Goal: Task Accomplishment & Management: Complete application form

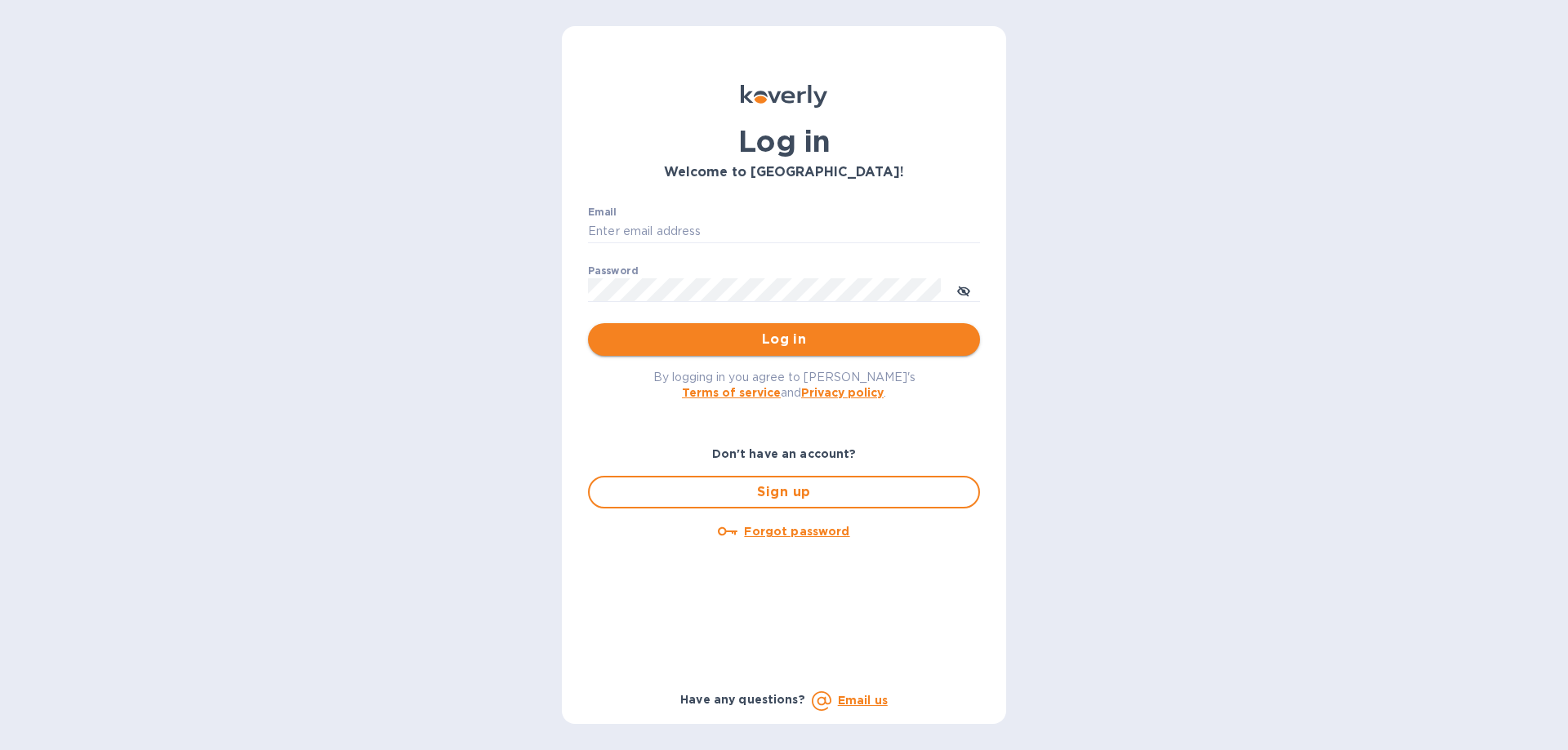
type input "mirjanas@radiuscargo.com"
click at [776, 335] on span "Log in" at bounding box center [784, 340] width 366 height 20
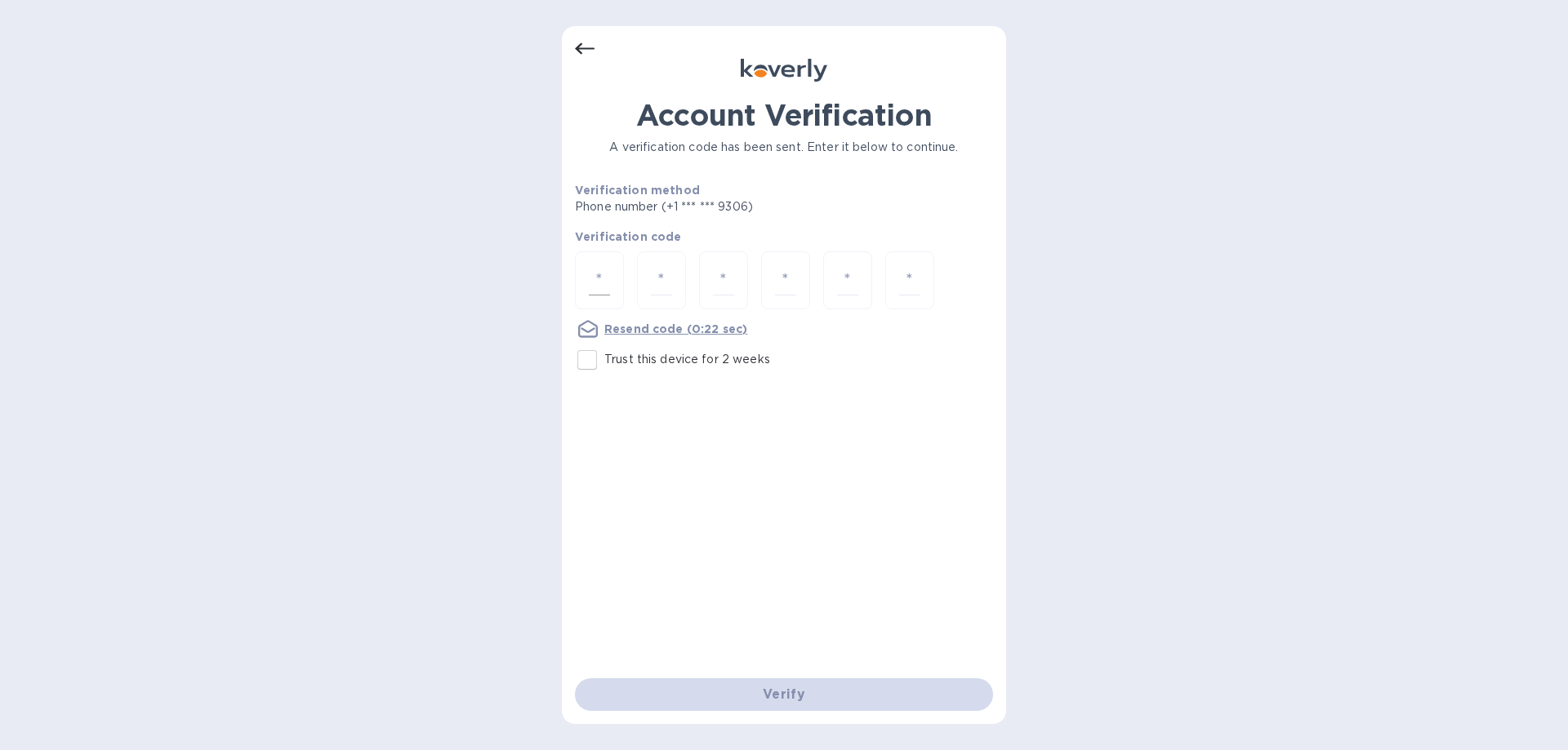
click at [598, 275] on input "number" at bounding box center [600, 280] width 22 height 30
click at [604, 285] on input "number" at bounding box center [600, 280] width 22 height 30
type input "8"
type input "0"
type input "8"
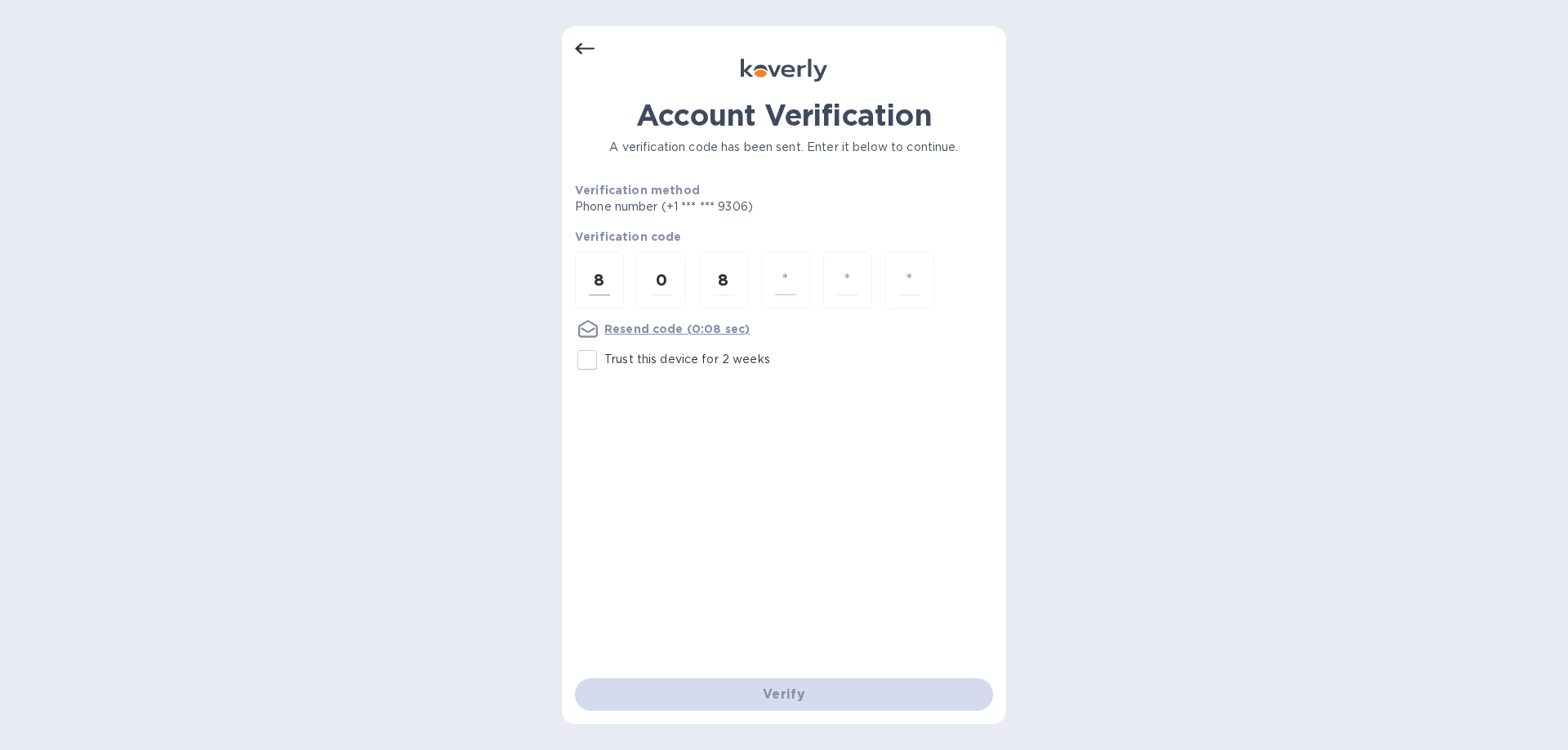
type input "0"
type input "8"
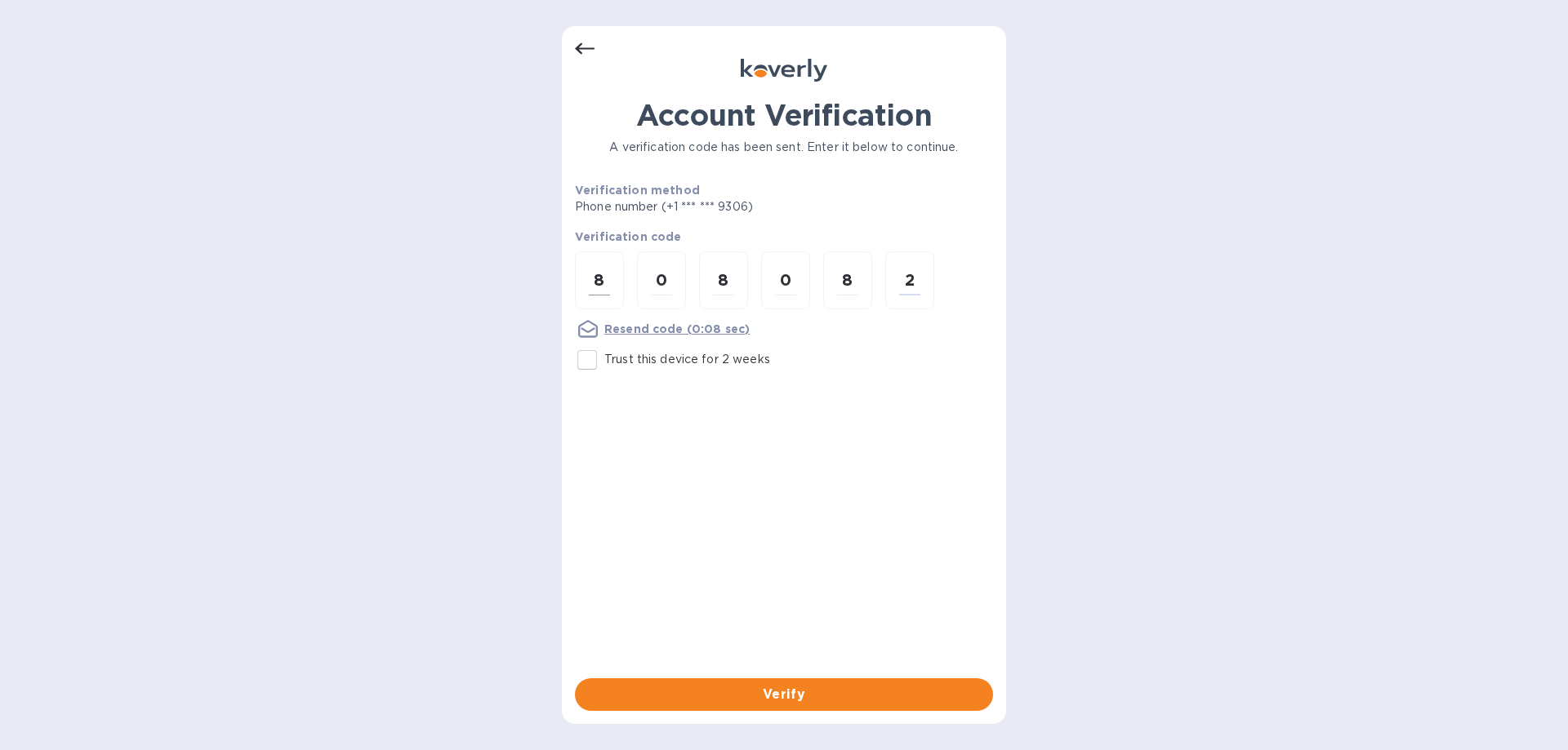
type input "2"
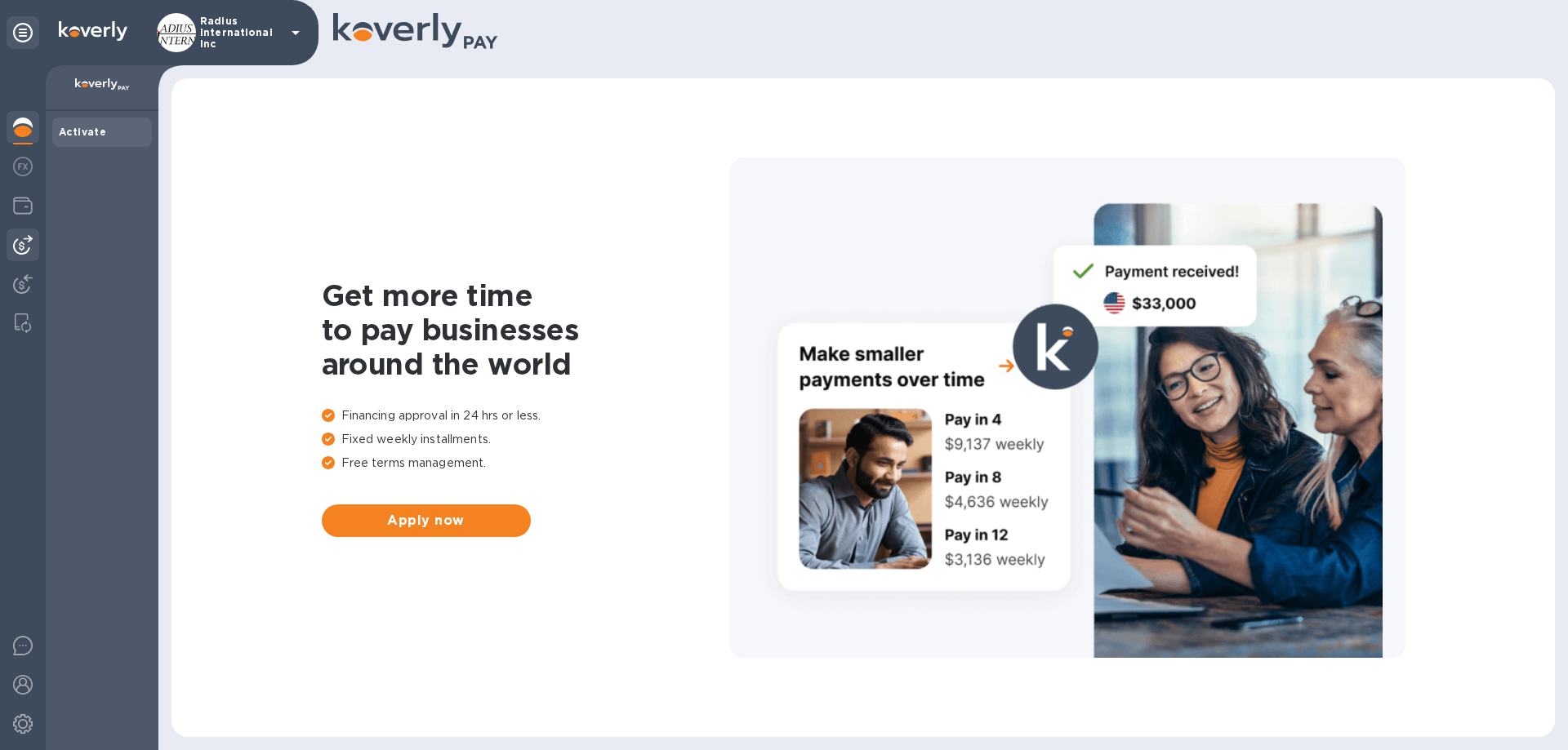
click at [22, 248] on img at bounding box center [23, 245] width 20 height 20
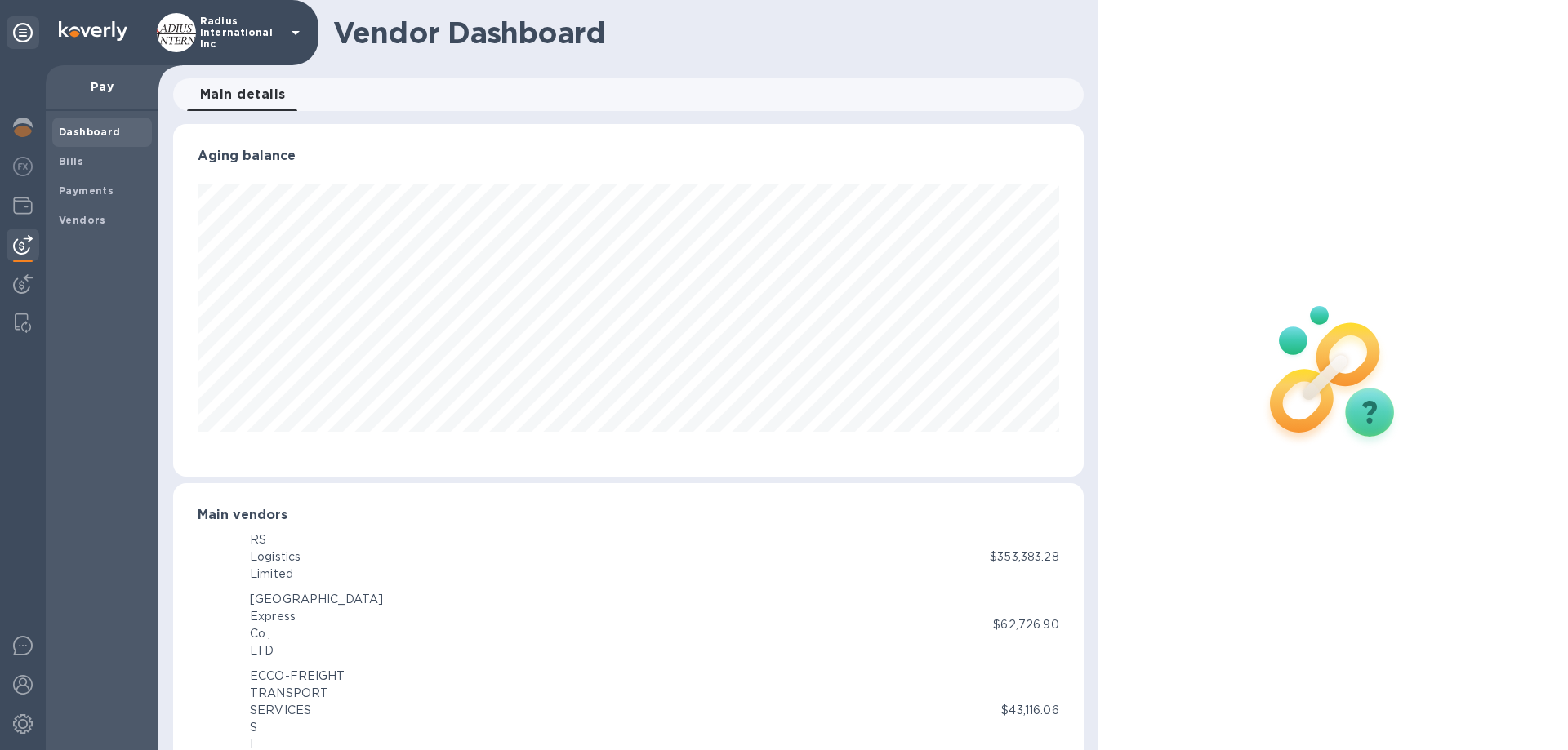
scroll to position [815672, 815575]
click at [87, 194] on b "Payments" at bounding box center [86, 191] width 55 height 12
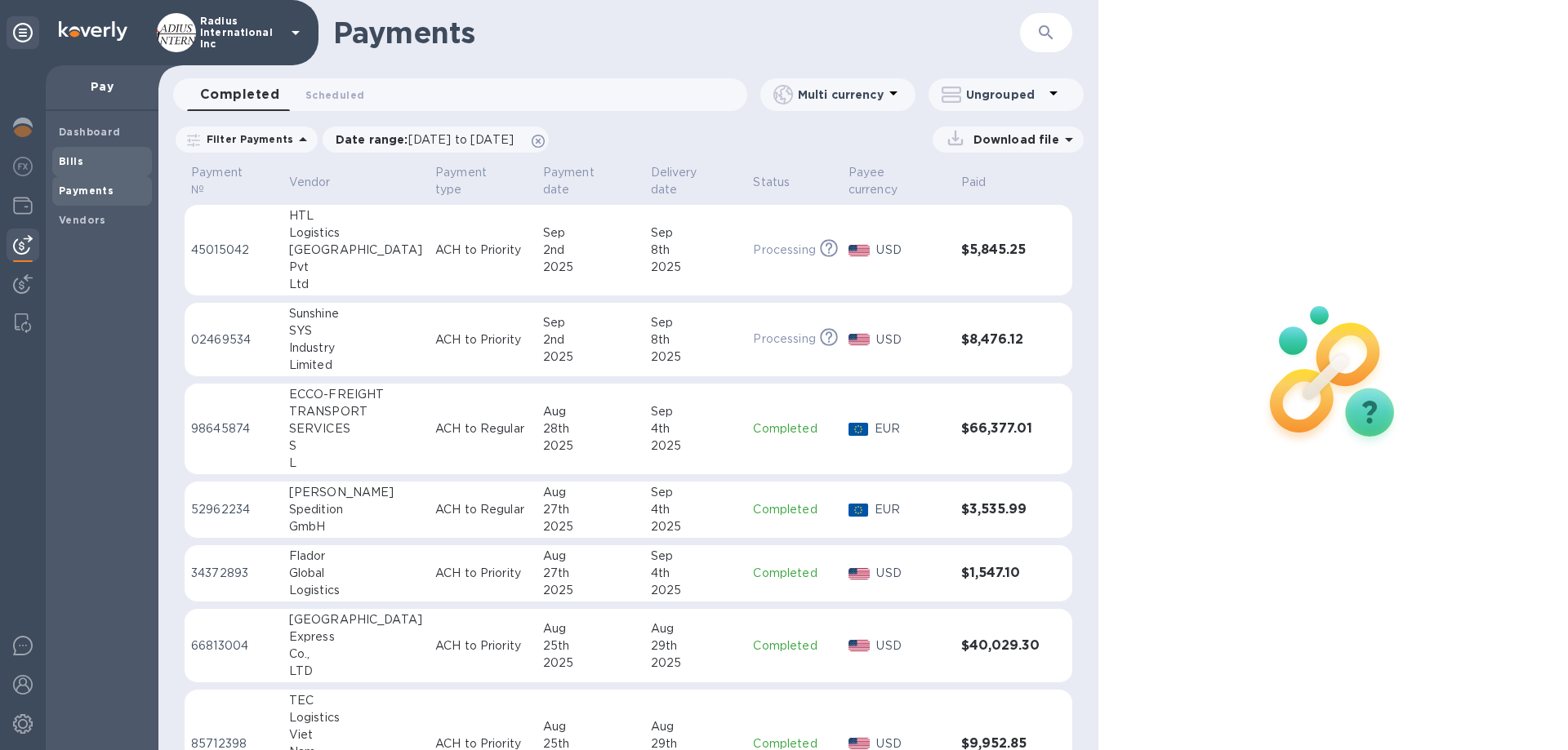
click at [75, 161] on b "Bills" at bounding box center [71, 161] width 25 height 12
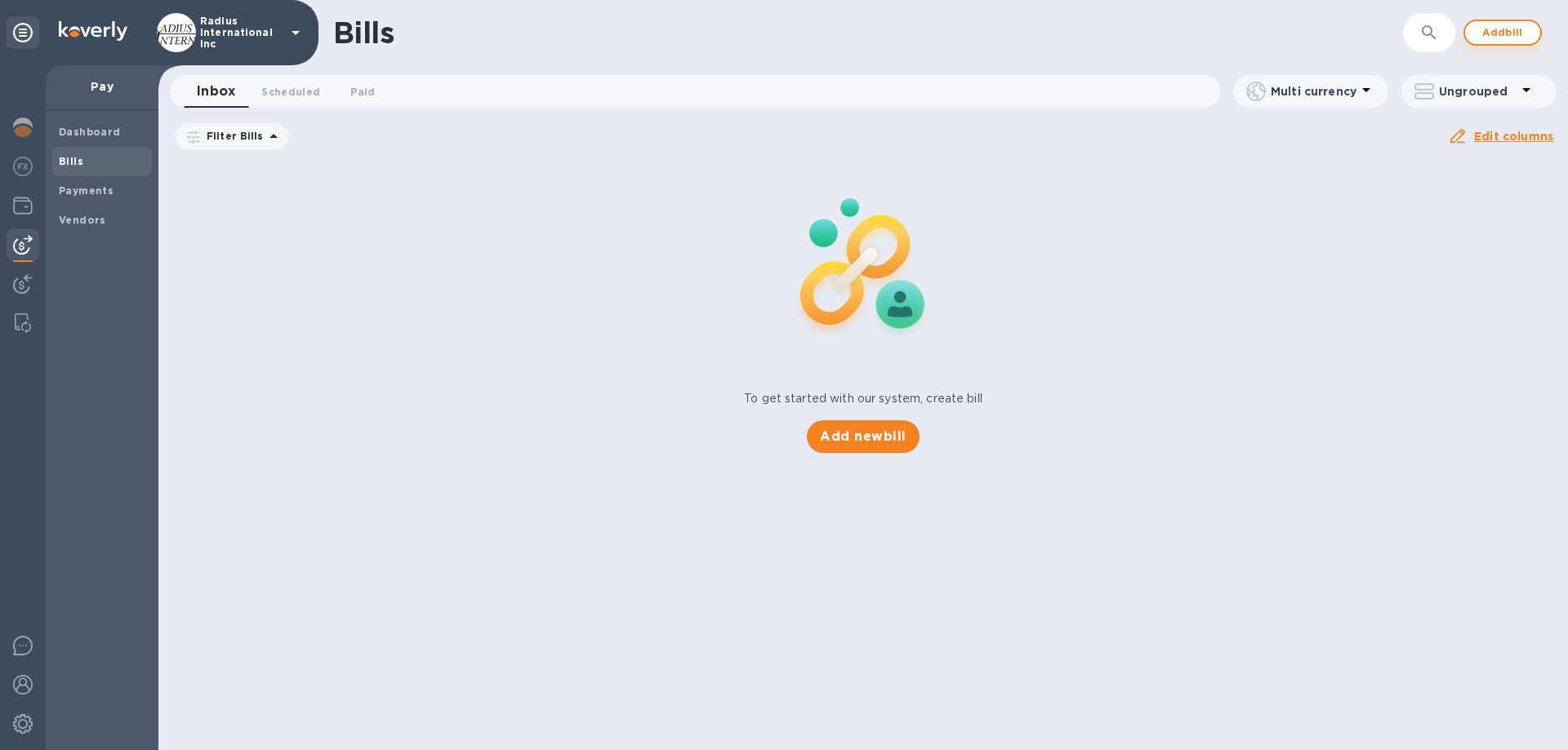
click at [1488, 24] on span "Add bill" at bounding box center [1502, 33] width 49 height 20
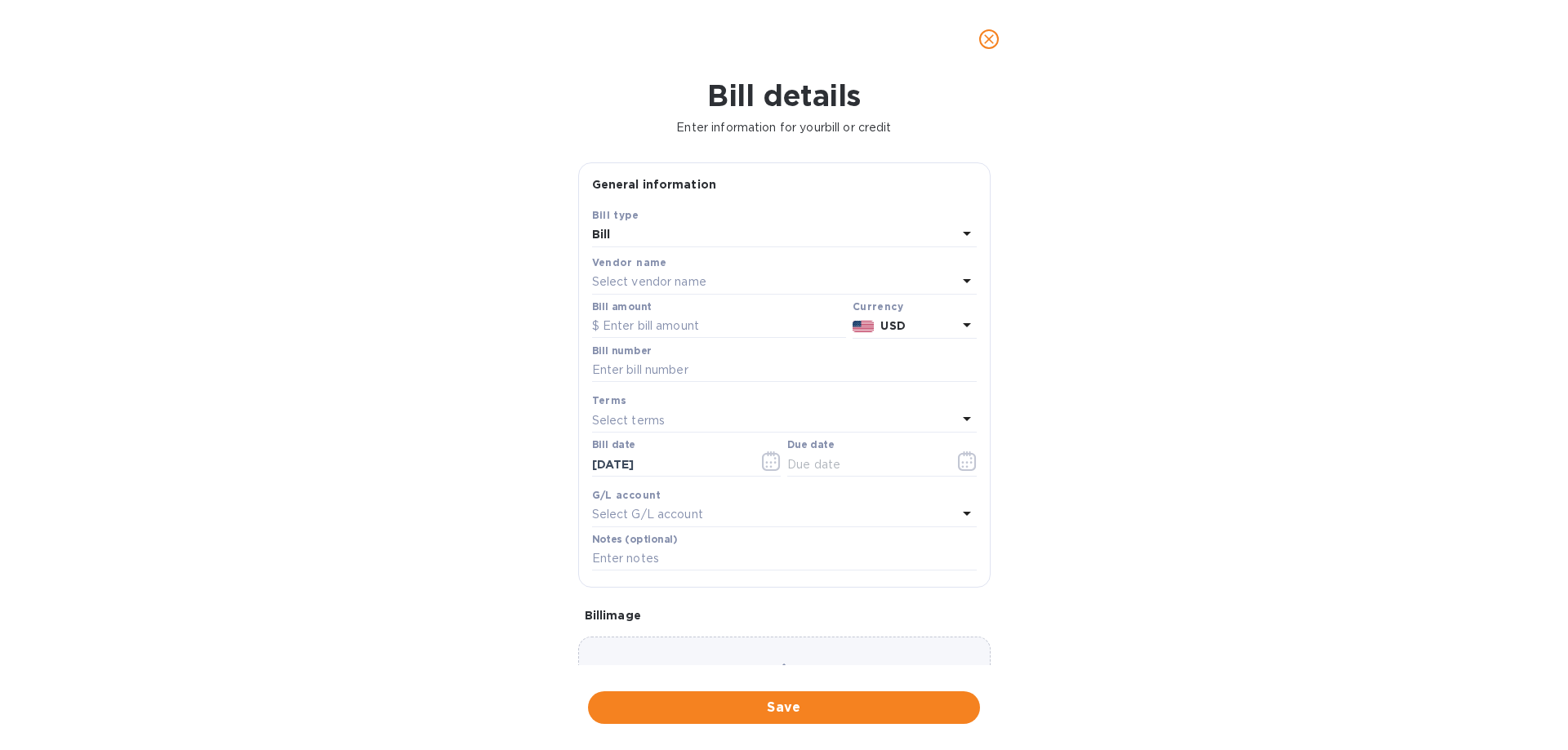
click at [647, 283] on p "Select vendor name" at bounding box center [649, 282] width 114 height 17
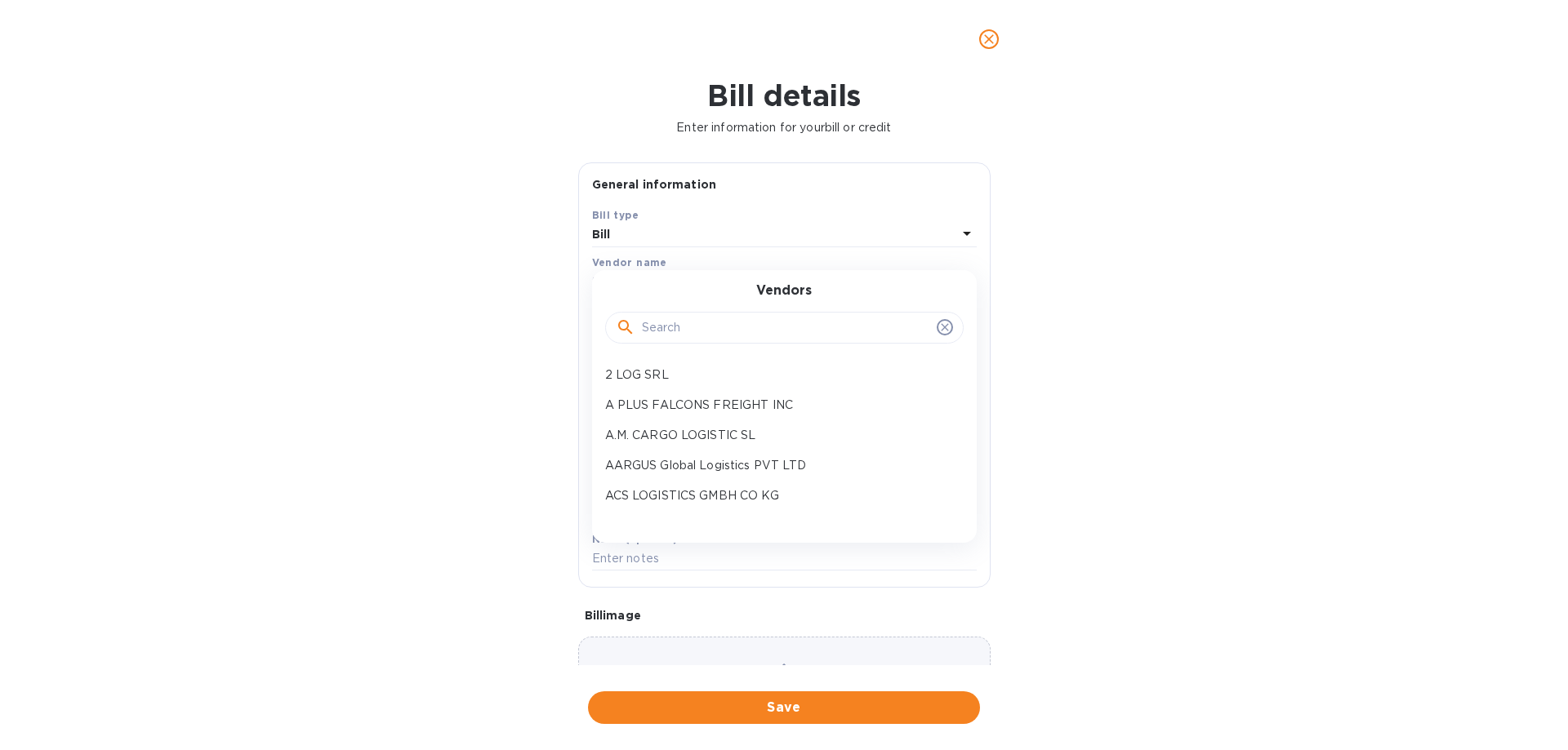
click at [667, 339] on input "text" at bounding box center [786, 328] width 289 height 25
type input "ecco"
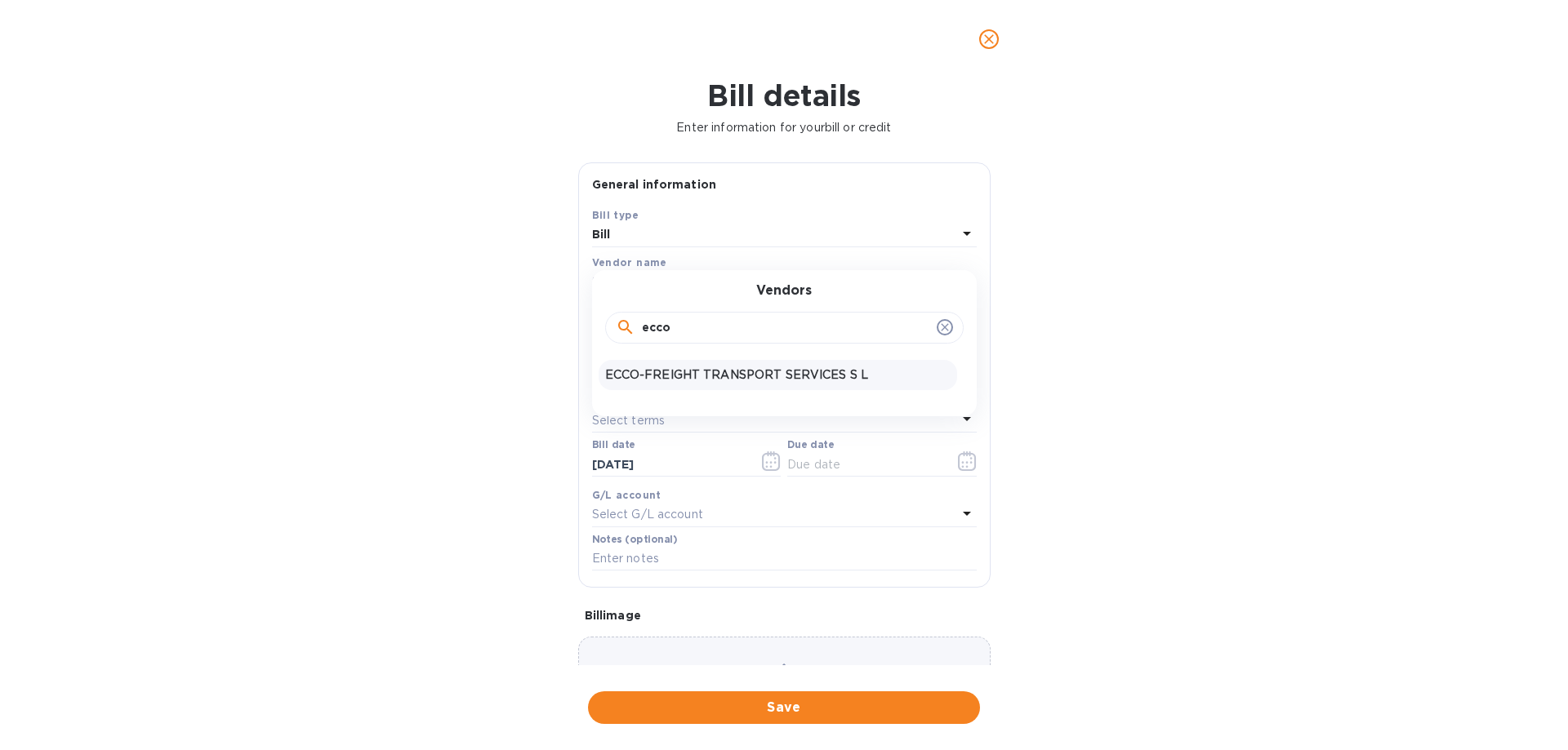
drag, startPoint x: 689, startPoint y: 372, endPoint x: 720, endPoint y: 336, distance: 47.5
click at [689, 371] on p "ECCO-FREIGHT TRANSPORT SERVICES S L" at bounding box center [778, 375] width 346 height 17
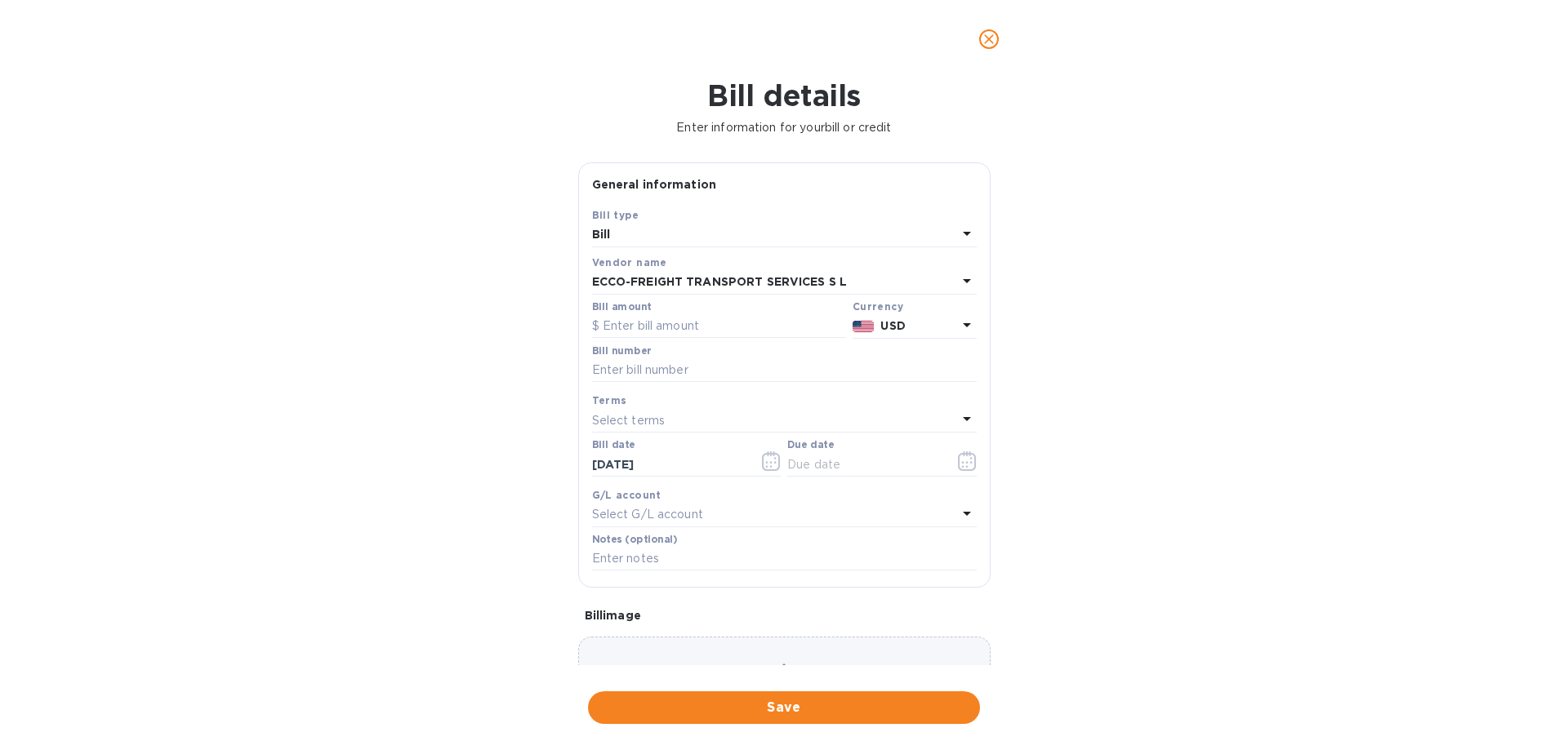
click at [905, 327] on p "USD" at bounding box center [918, 326] width 76 height 17
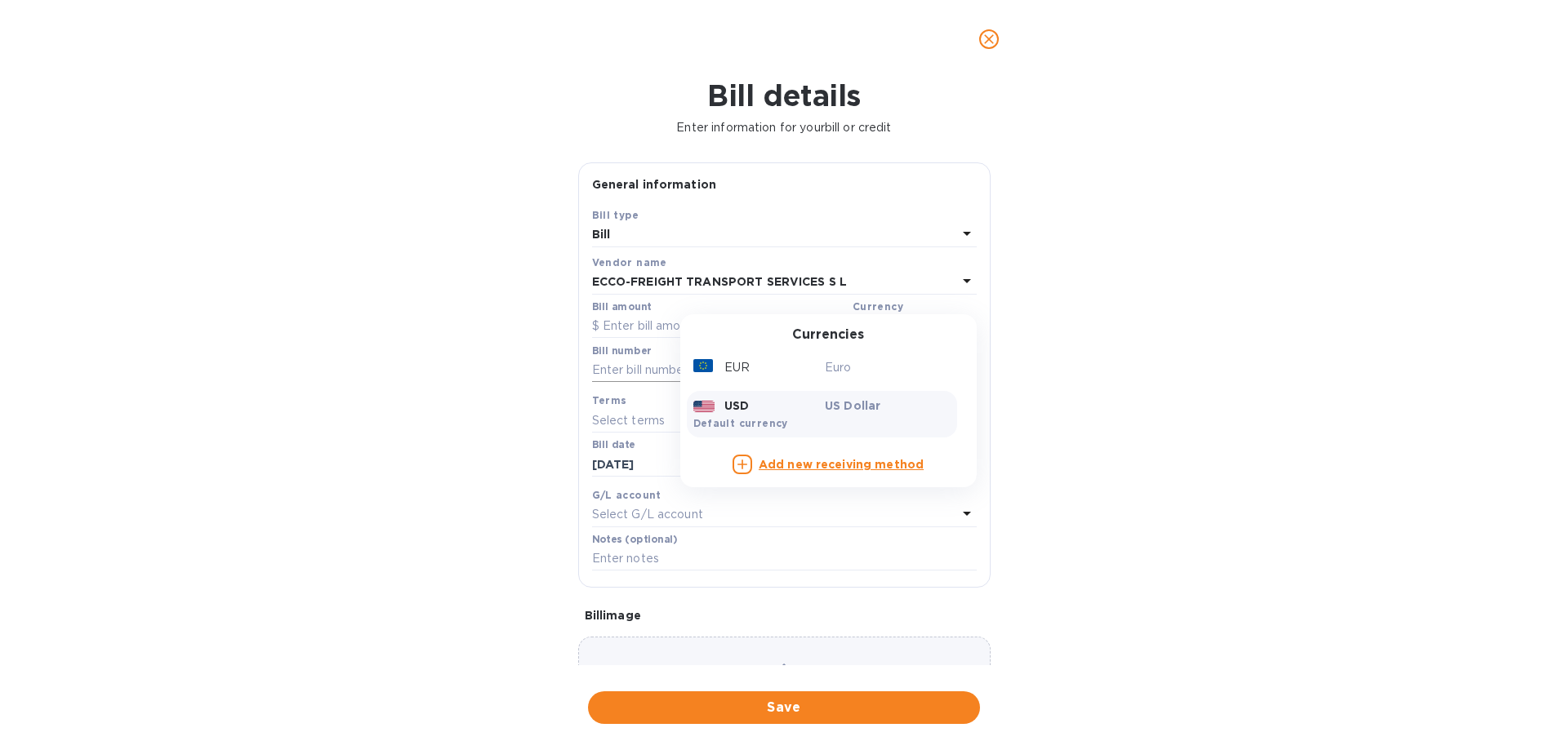
click at [829, 364] on p "Euro" at bounding box center [888, 367] width 126 height 17
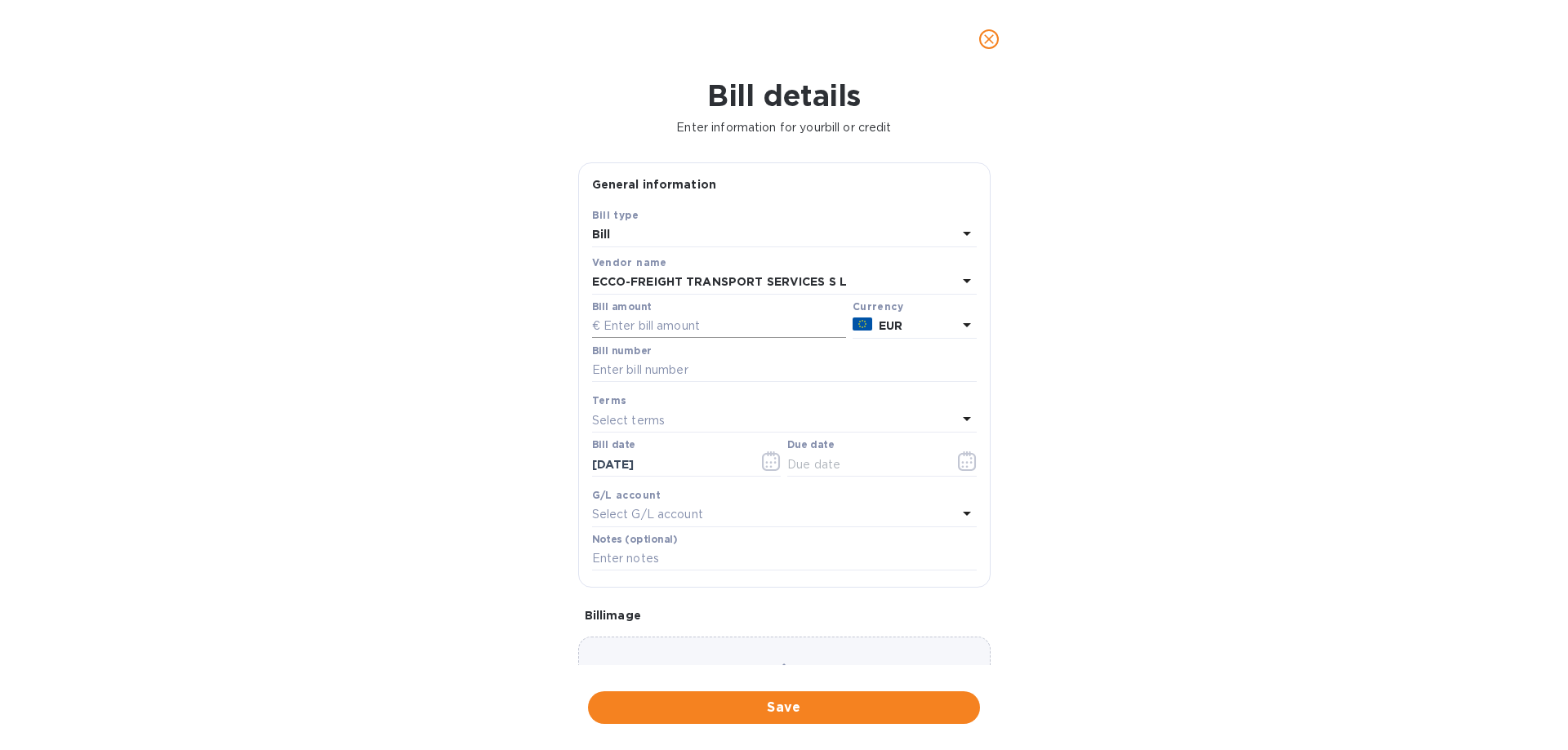
drag, startPoint x: 672, startPoint y: 326, endPoint x: 770, endPoint y: 323, distance: 98.0
click at [673, 326] on input "text" at bounding box center [719, 327] width 254 height 25
drag, startPoint x: 658, startPoint y: 322, endPoint x: 728, endPoint y: 305, distance: 72.0
click at [658, 322] on input "text" at bounding box center [719, 327] width 254 height 25
click at [694, 324] on input "text" at bounding box center [719, 327] width 254 height 25
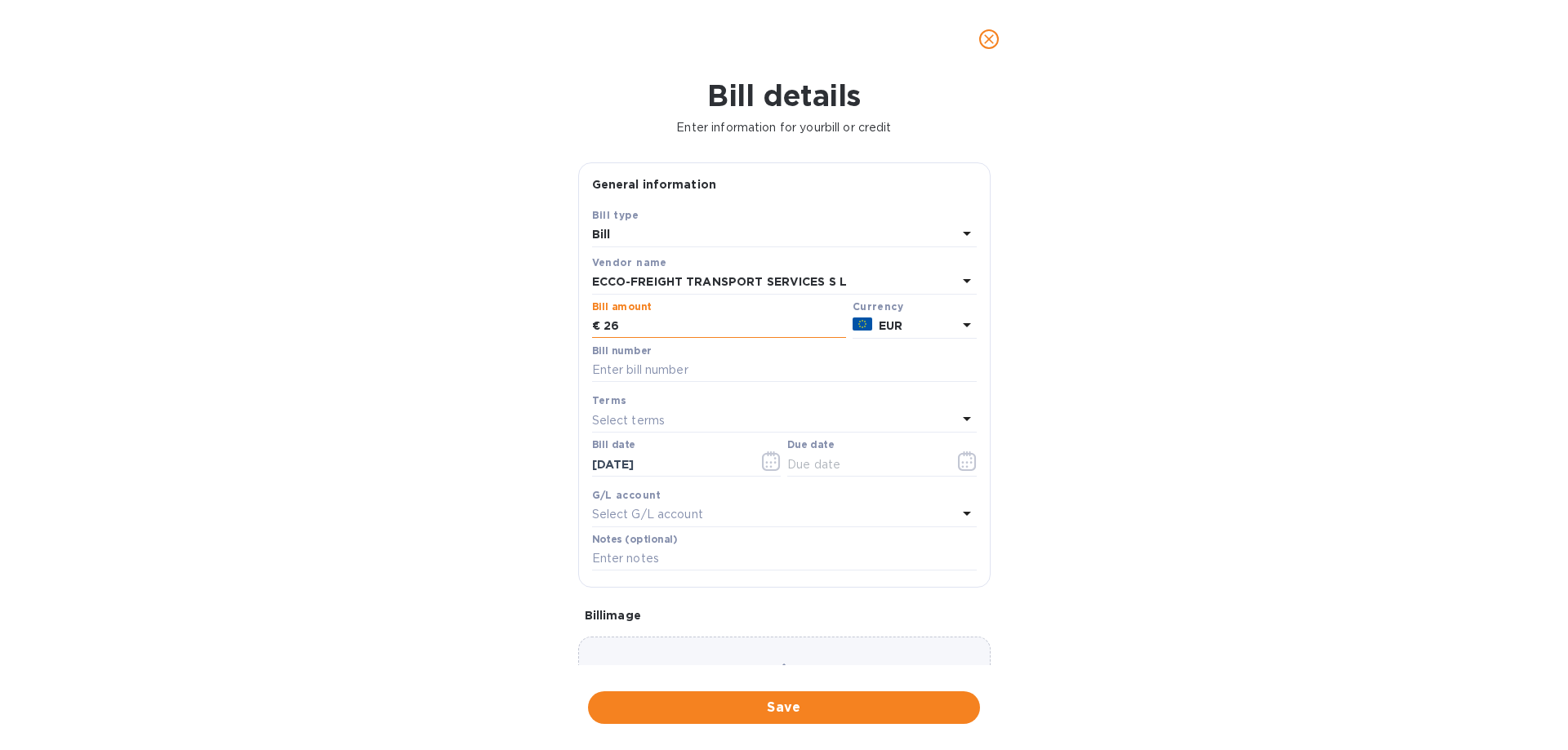
type input "2"
type input "27,696"
type input "May SOA"
drag, startPoint x: 828, startPoint y: 468, endPoint x: 983, endPoint y: 465, distance: 155.0
click at [828, 468] on input "text" at bounding box center [864, 465] width 154 height 25
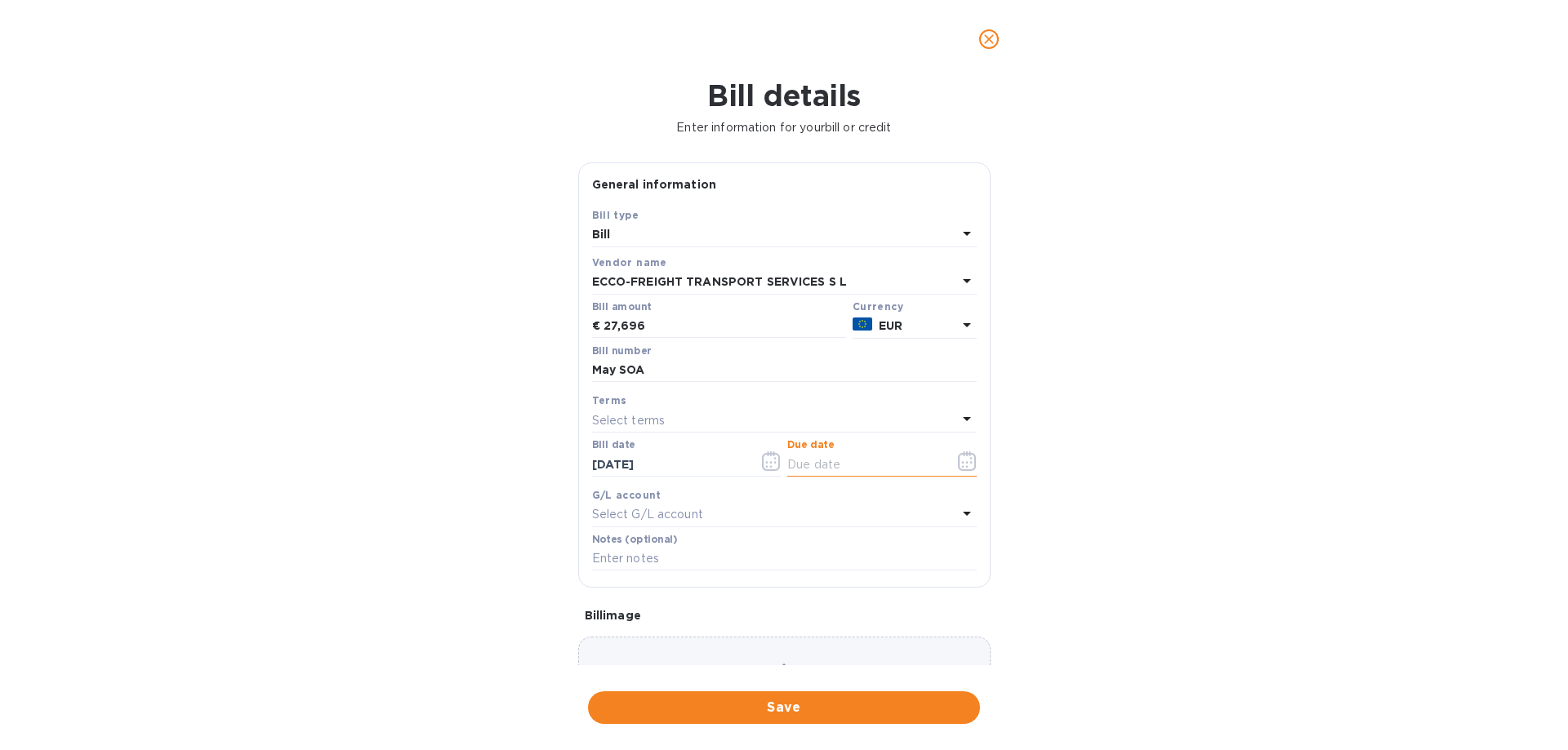
click at [968, 462] on icon "button" at bounding box center [967, 462] width 18 height 20
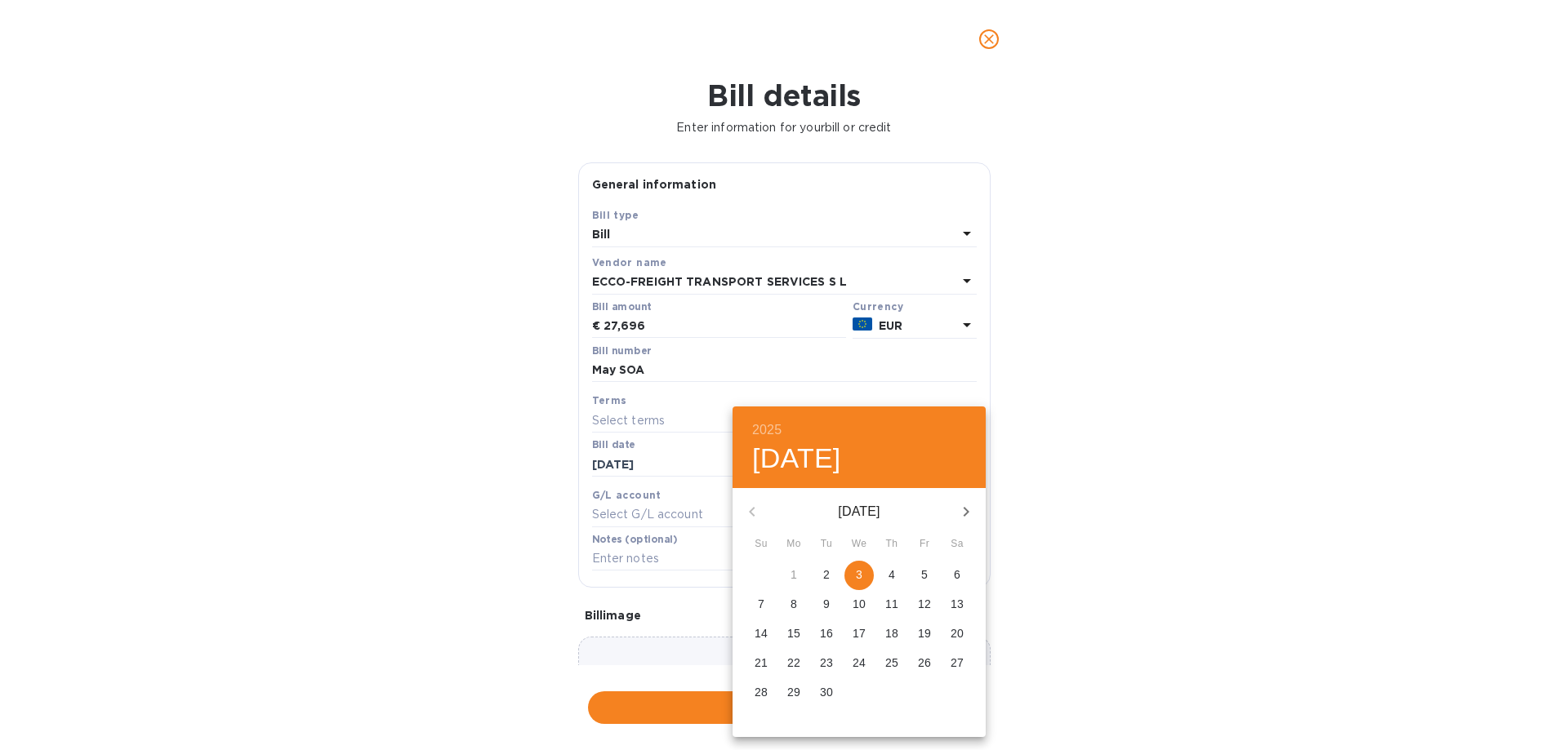
drag, startPoint x: 862, startPoint y: 578, endPoint x: 933, endPoint y: 579, distance: 71.0
click at [865, 578] on span "3" at bounding box center [858, 574] width 29 height 17
type input "[DATE]"
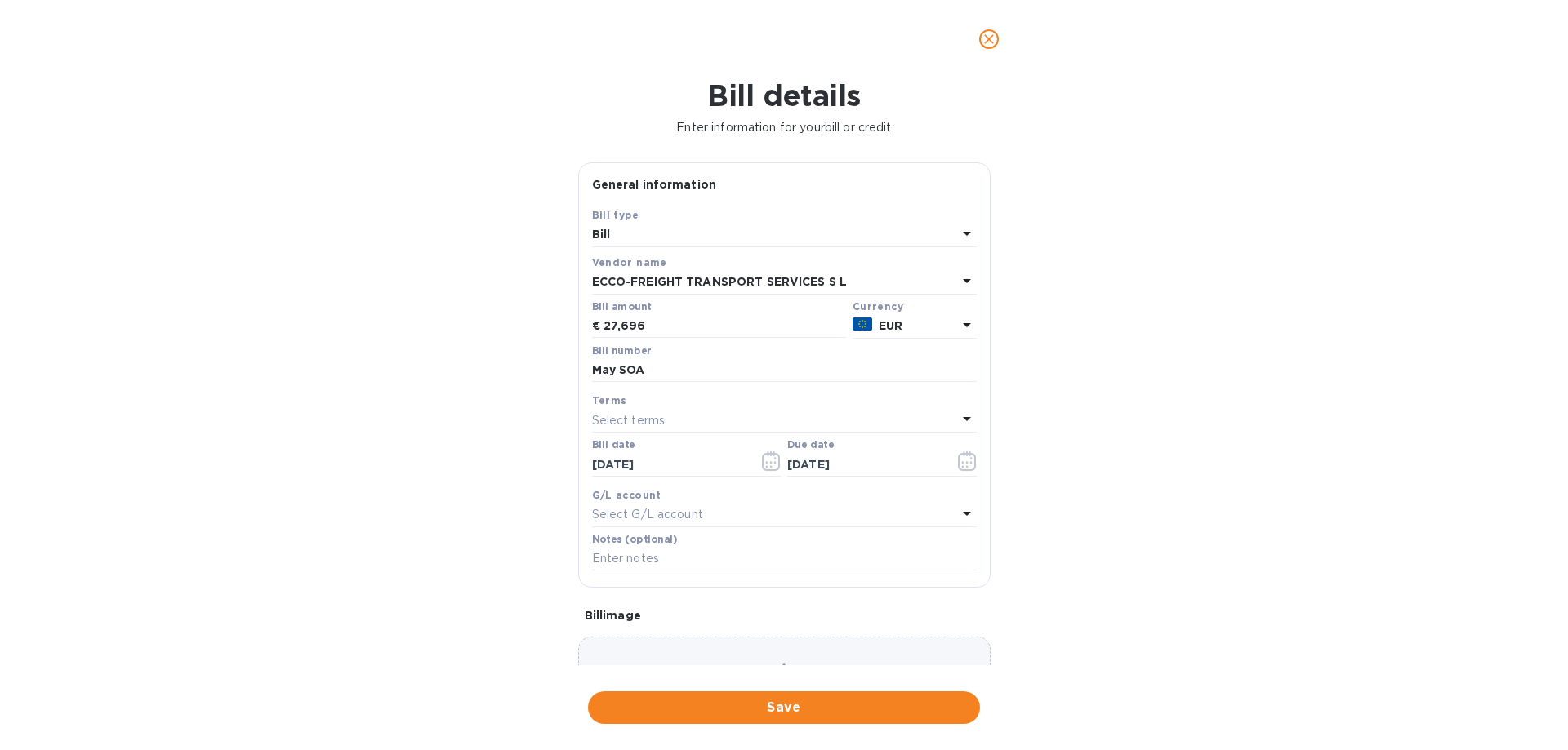
drag, startPoint x: 1092, startPoint y: 583, endPoint x: 862, endPoint y: 718, distance: 266.7
click at [1089, 586] on div "2025 Wed, Sep [DATE] Mo Tu We Th Fr Sa 31 1 2 3 4 5 6 7 8 9 10 11 12 13 14 15 1…" at bounding box center [784, 375] width 1568 height 750
click at [833, 705] on span "Save" at bounding box center [784, 708] width 366 height 20
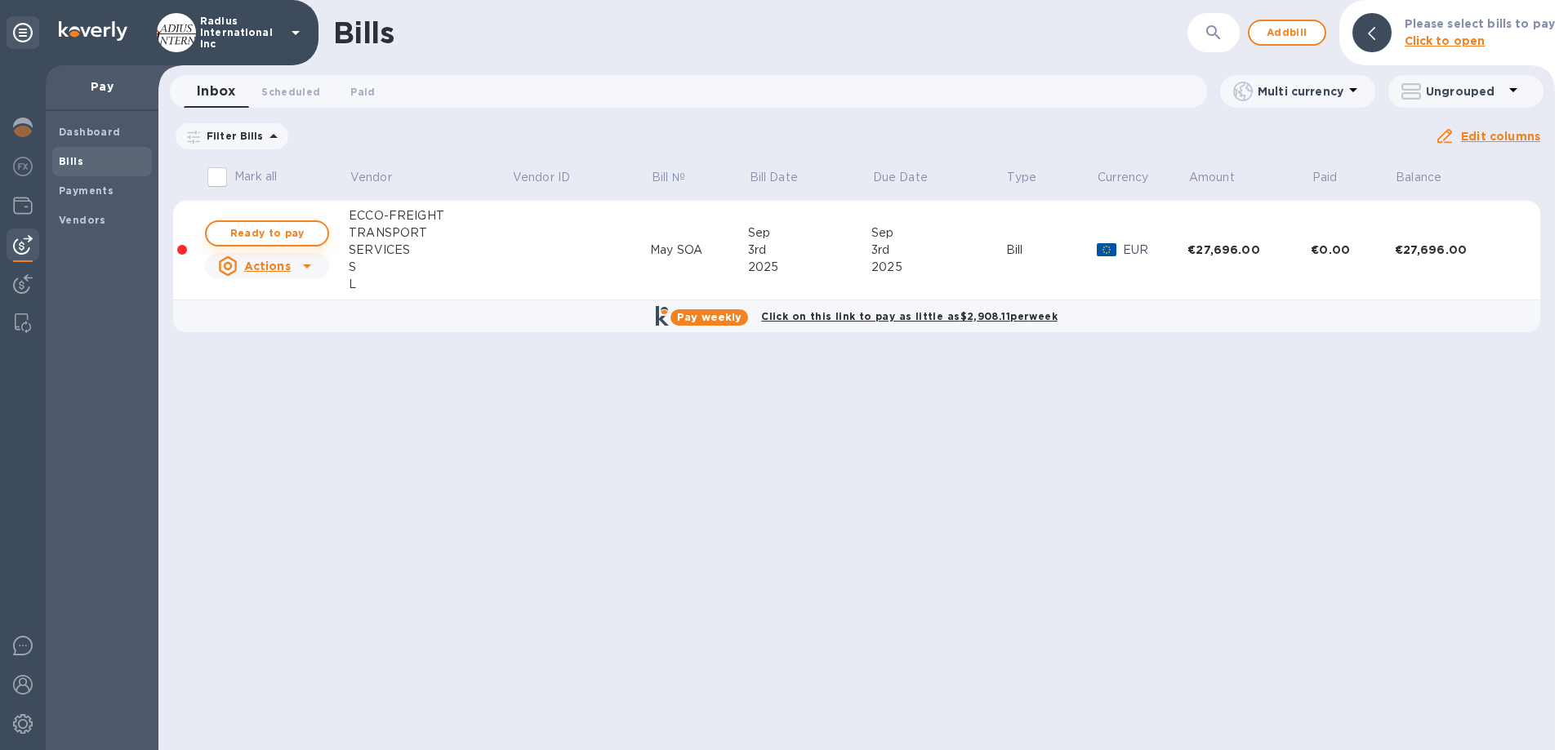
click at [272, 225] on span "Ready to pay" at bounding box center [267, 234] width 95 height 20
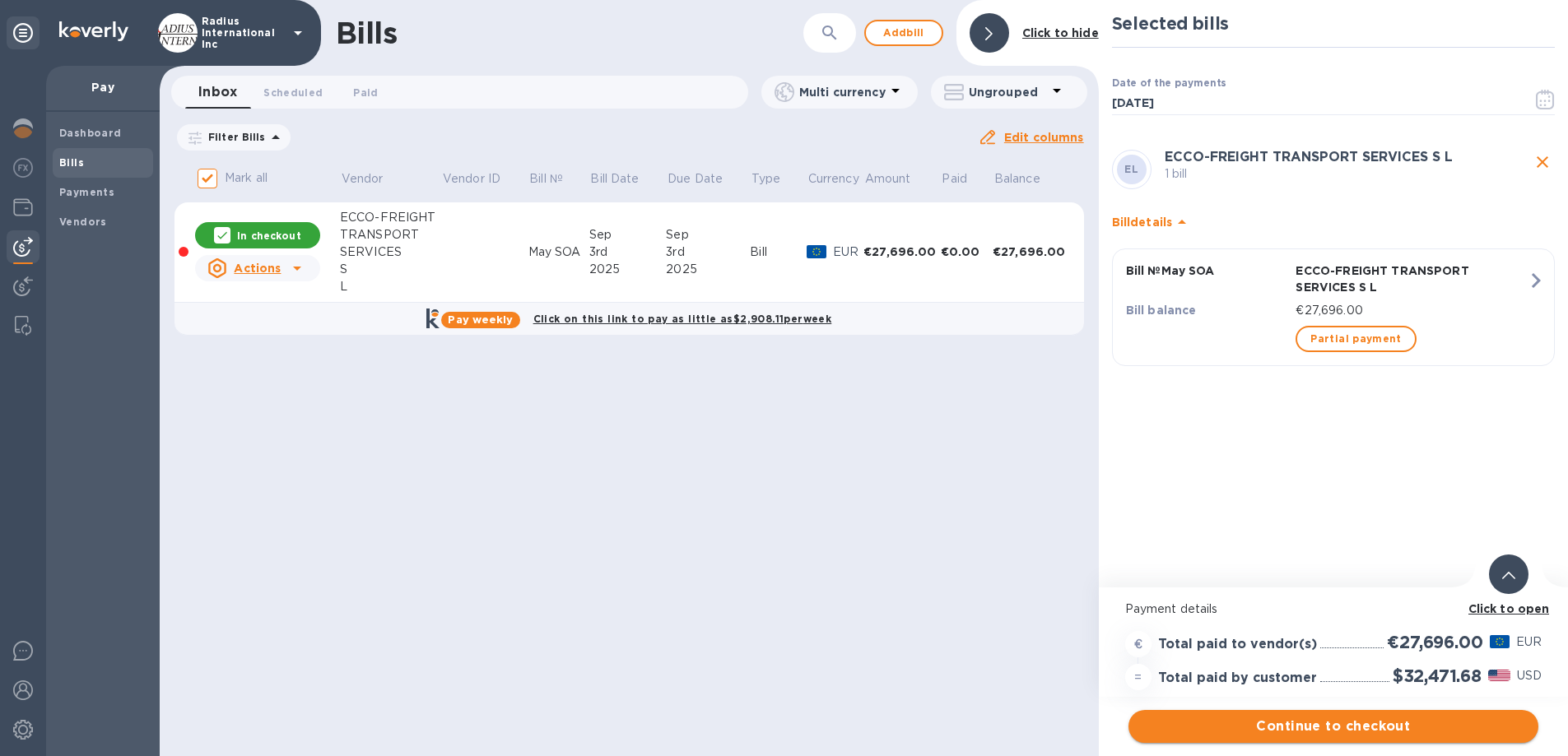
click at [1310, 723] on span "Continue to checkout" at bounding box center [1333, 727] width 384 height 20
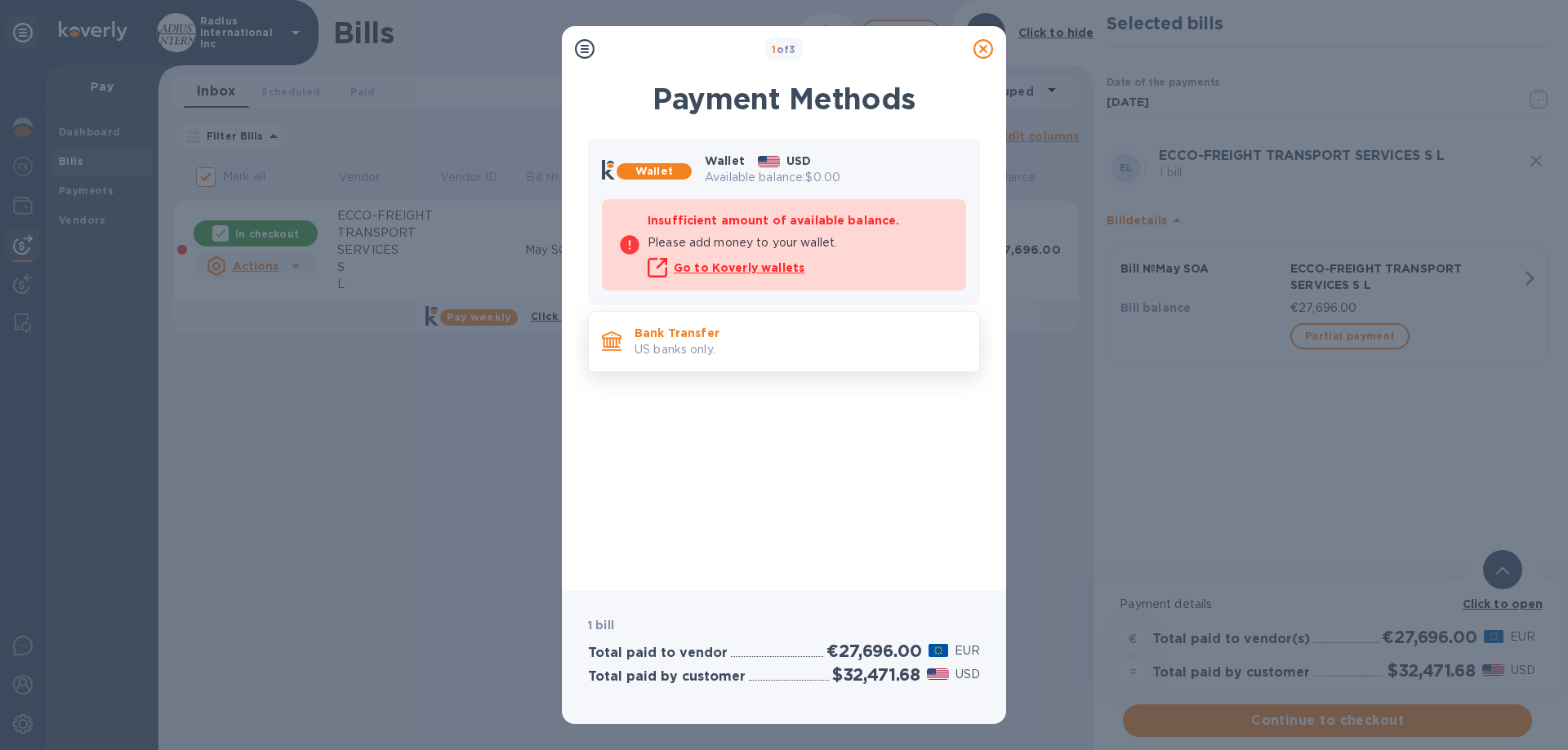
click at [704, 334] on p "Bank Transfer" at bounding box center [800, 333] width 332 height 17
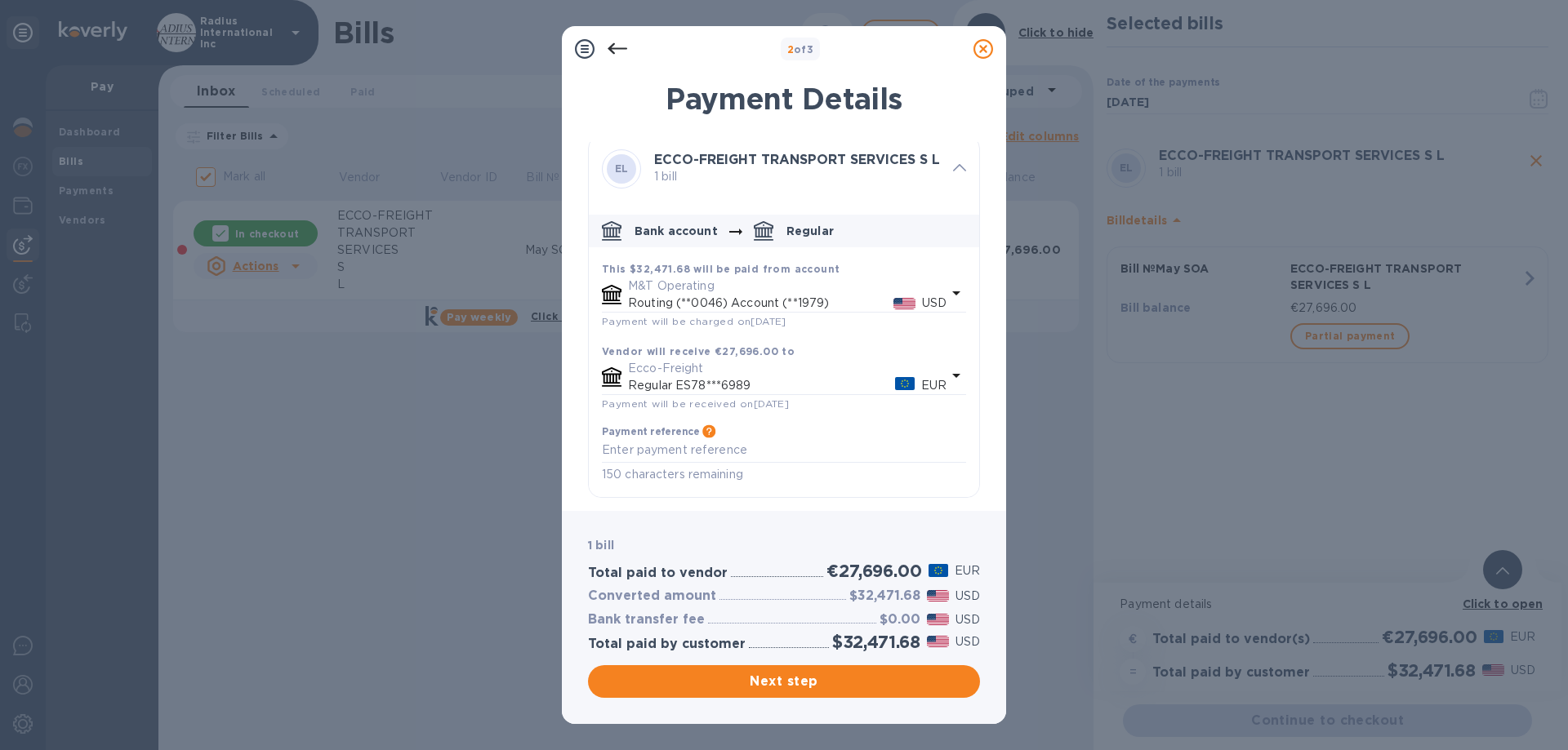
scroll to position [15, 0]
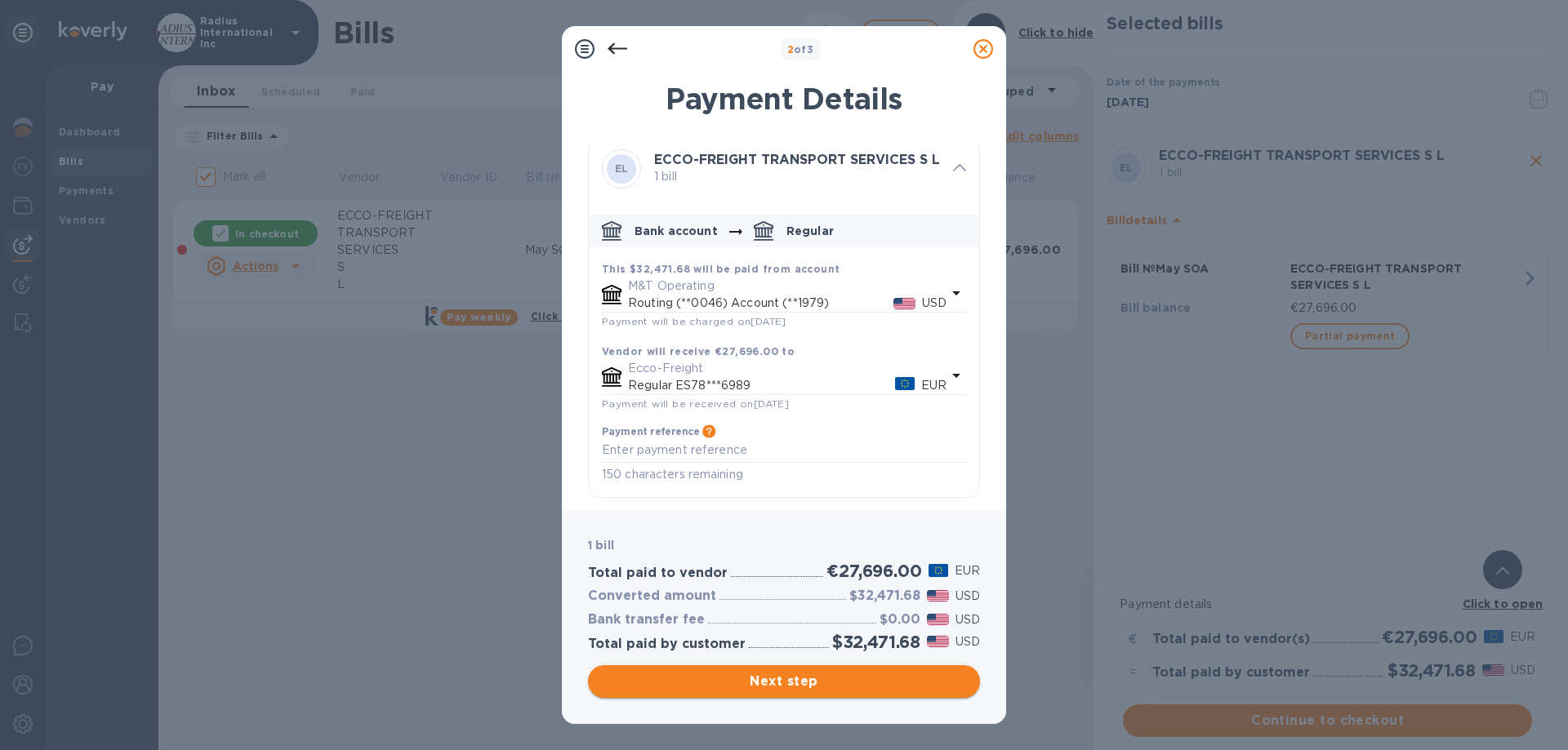
click at [794, 683] on span "Next step" at bounding box center [784, 681] width 366 height 20
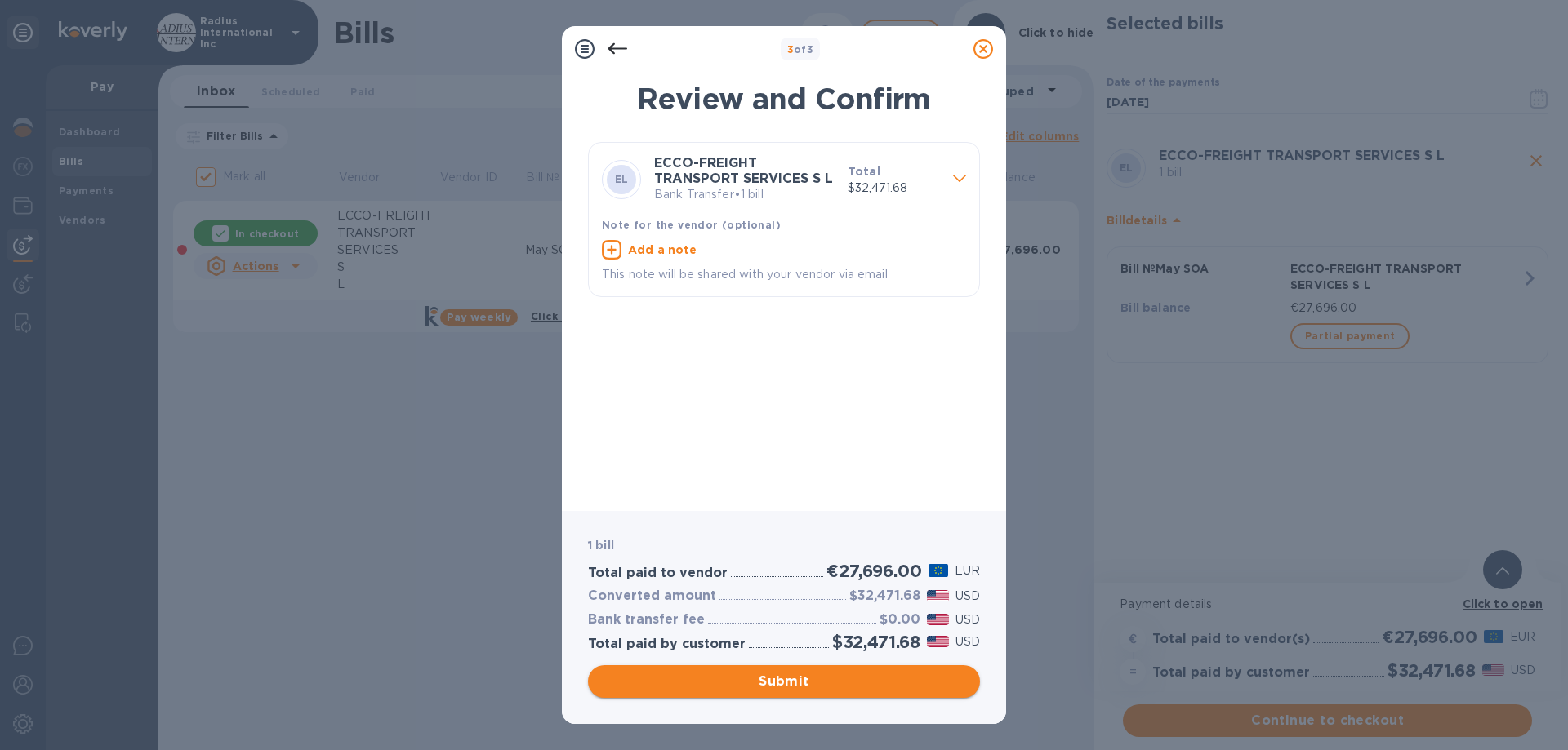
click at [784, 681] on span "Submit" at bounding box center [784, 681] width 366 height 20
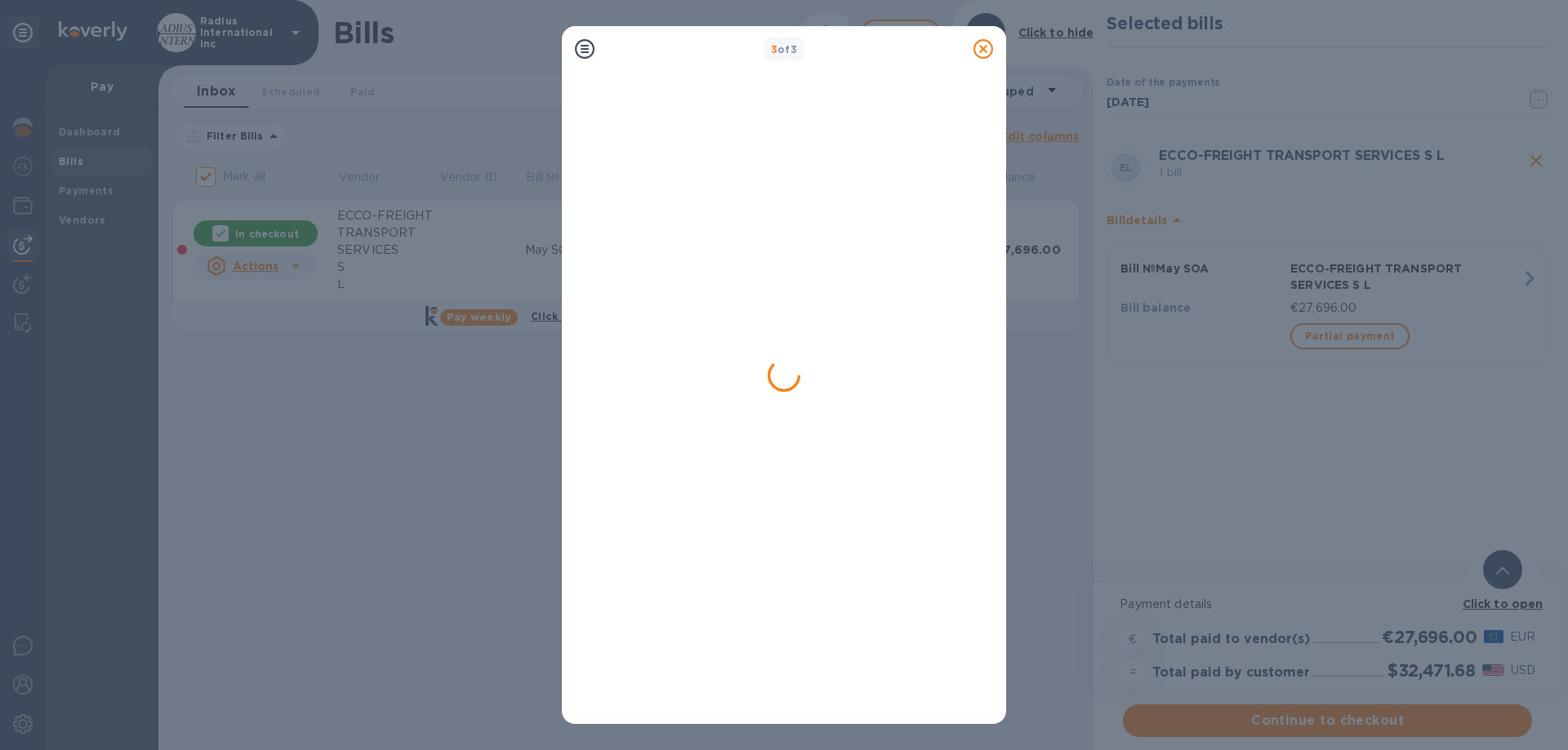
checkbox input "false"
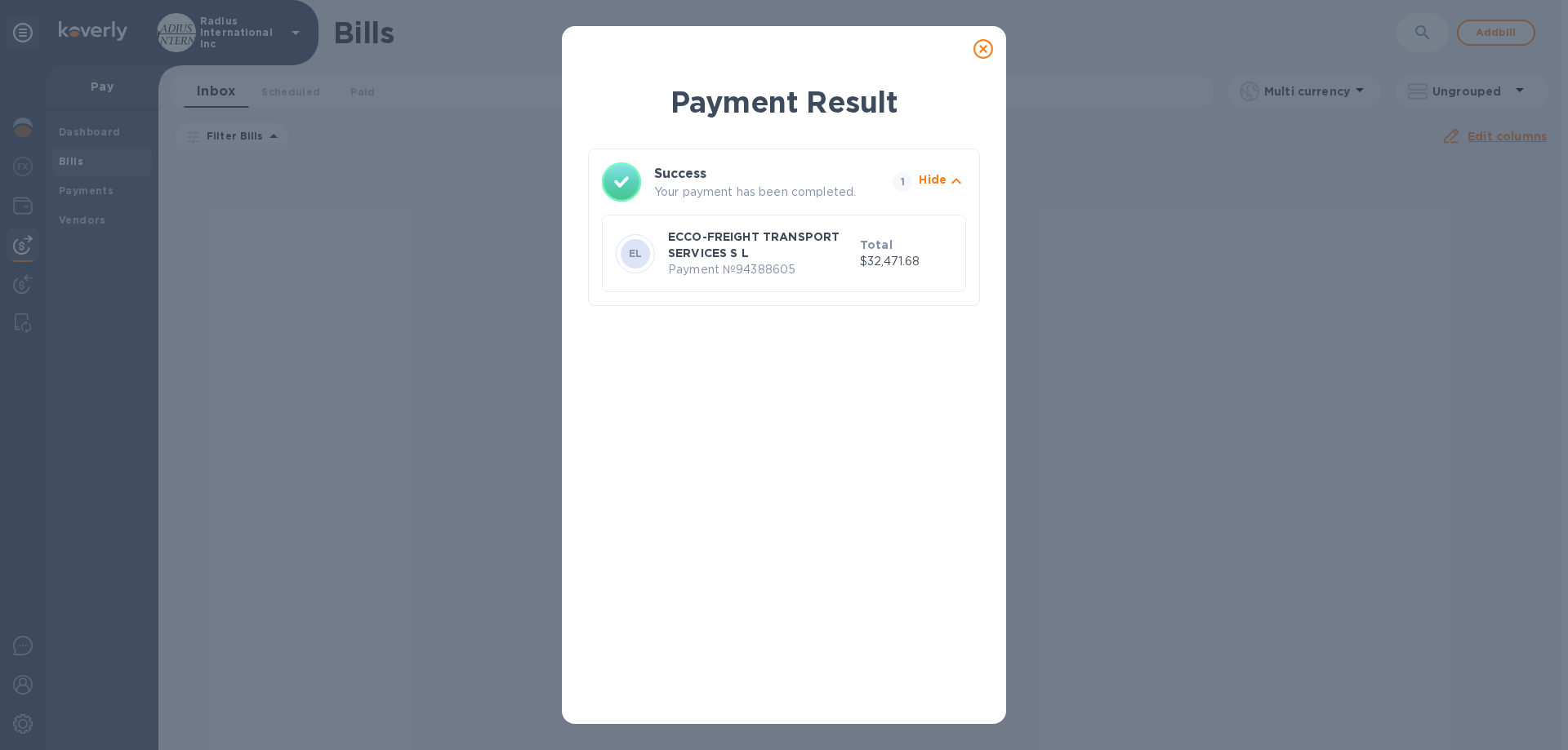
click at [978, 50] on icon at bounding box center [983, 49] width 20 height 20
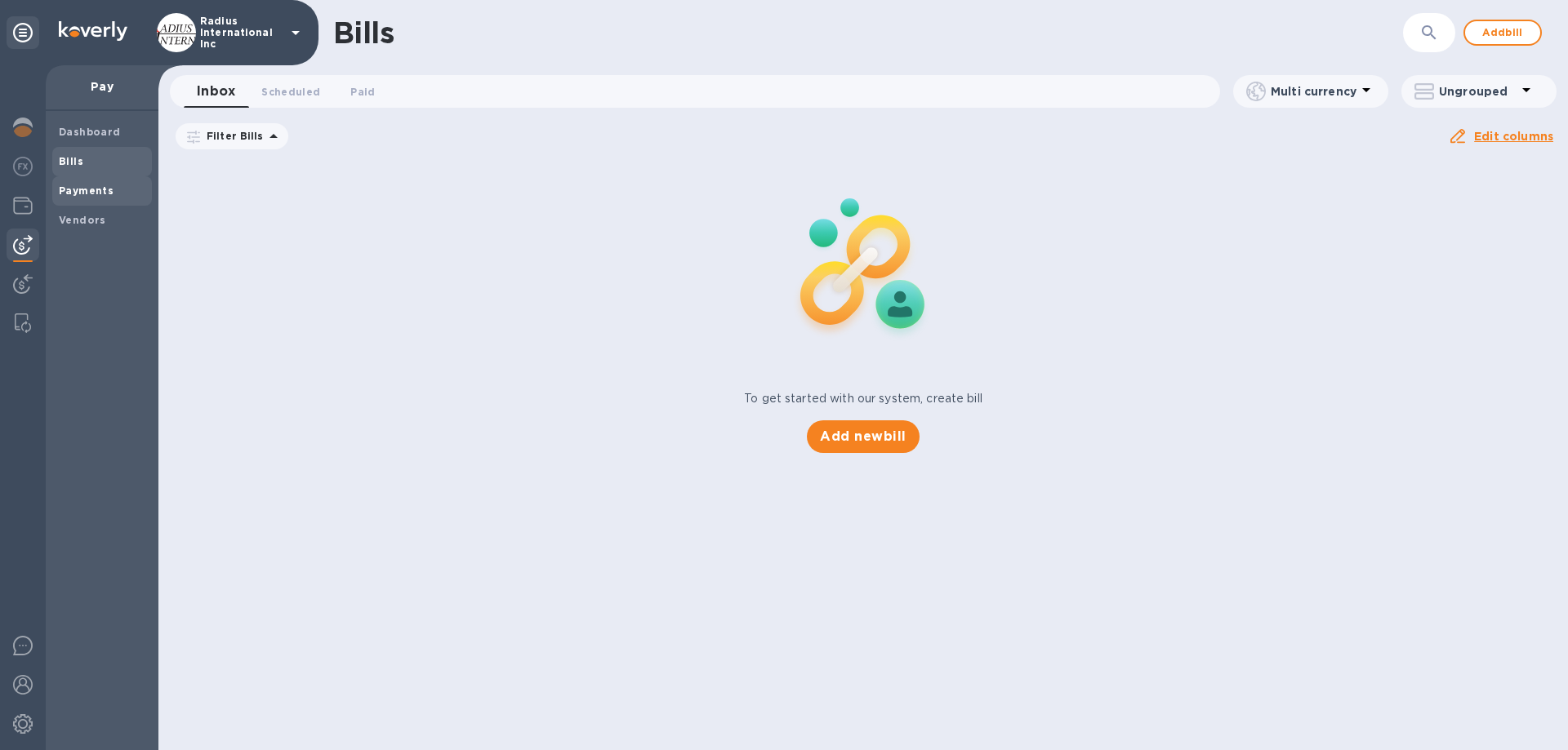
click at [75, 196] on span "Payments" at bounding box center [86, 191] width 55 height 17
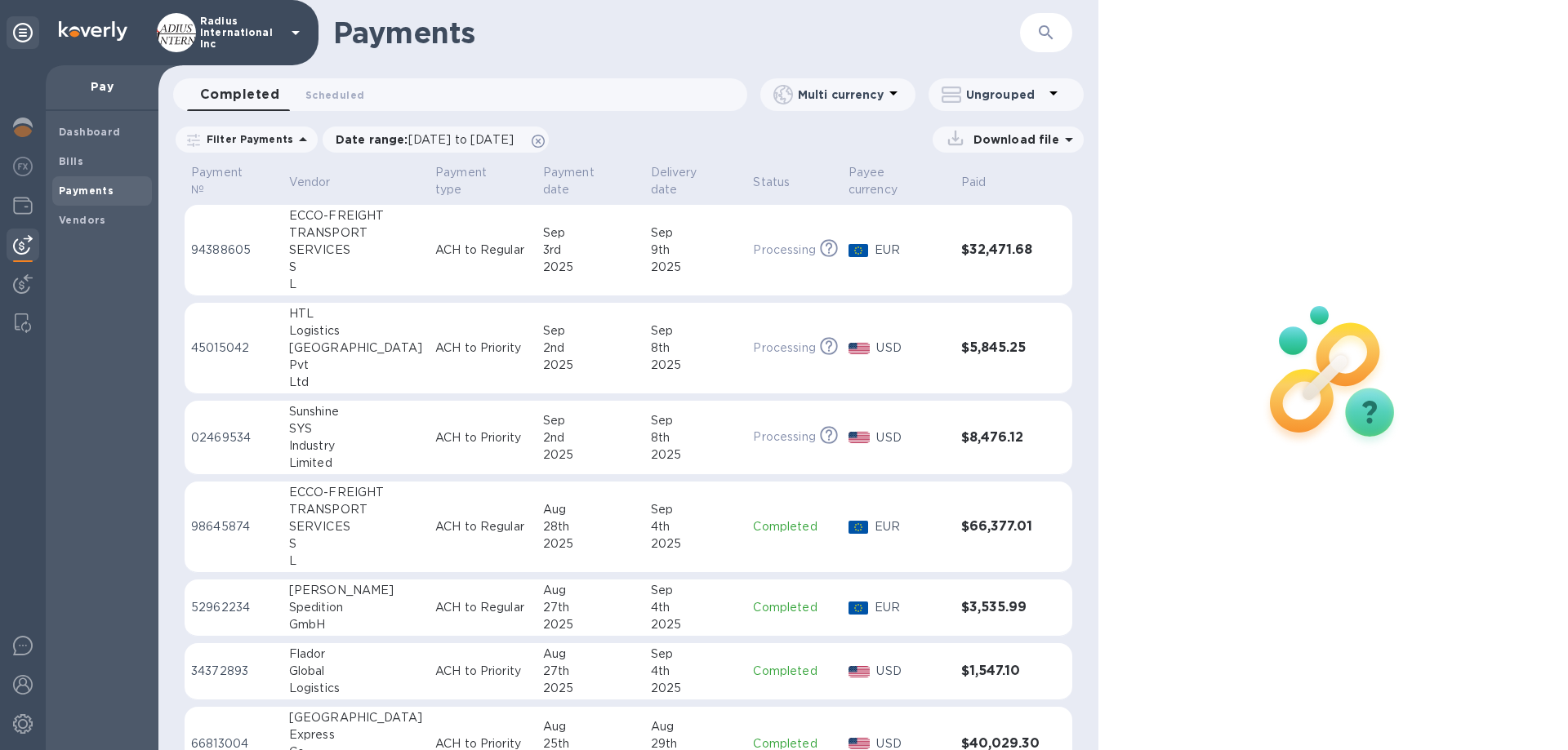
click at [435, 241] on p "ACH to Regular" at bounding box center [483, 249] width 95 height 17
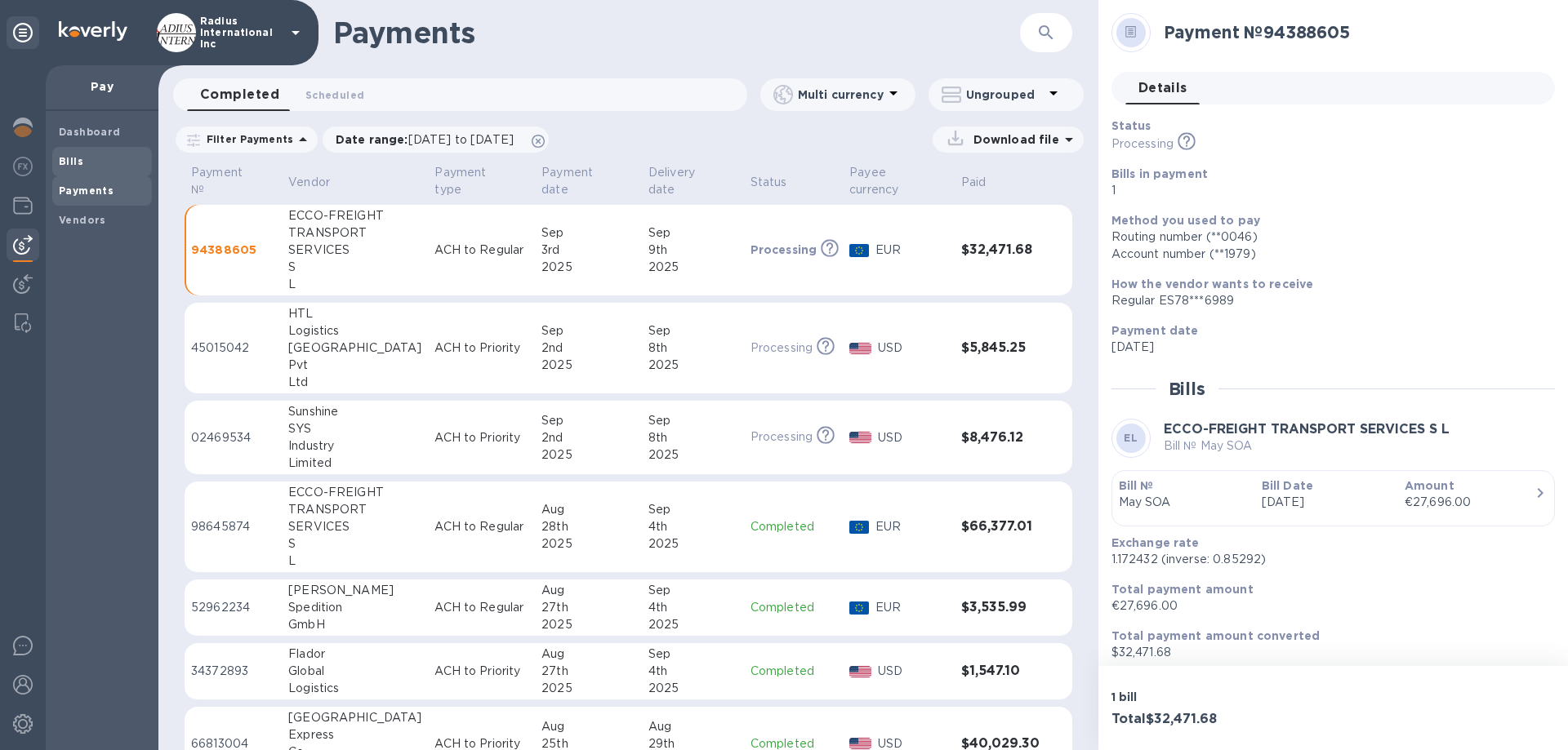
click at [68, 160] on b "Bills" at bounding box center [71, 161] width 25 height 12
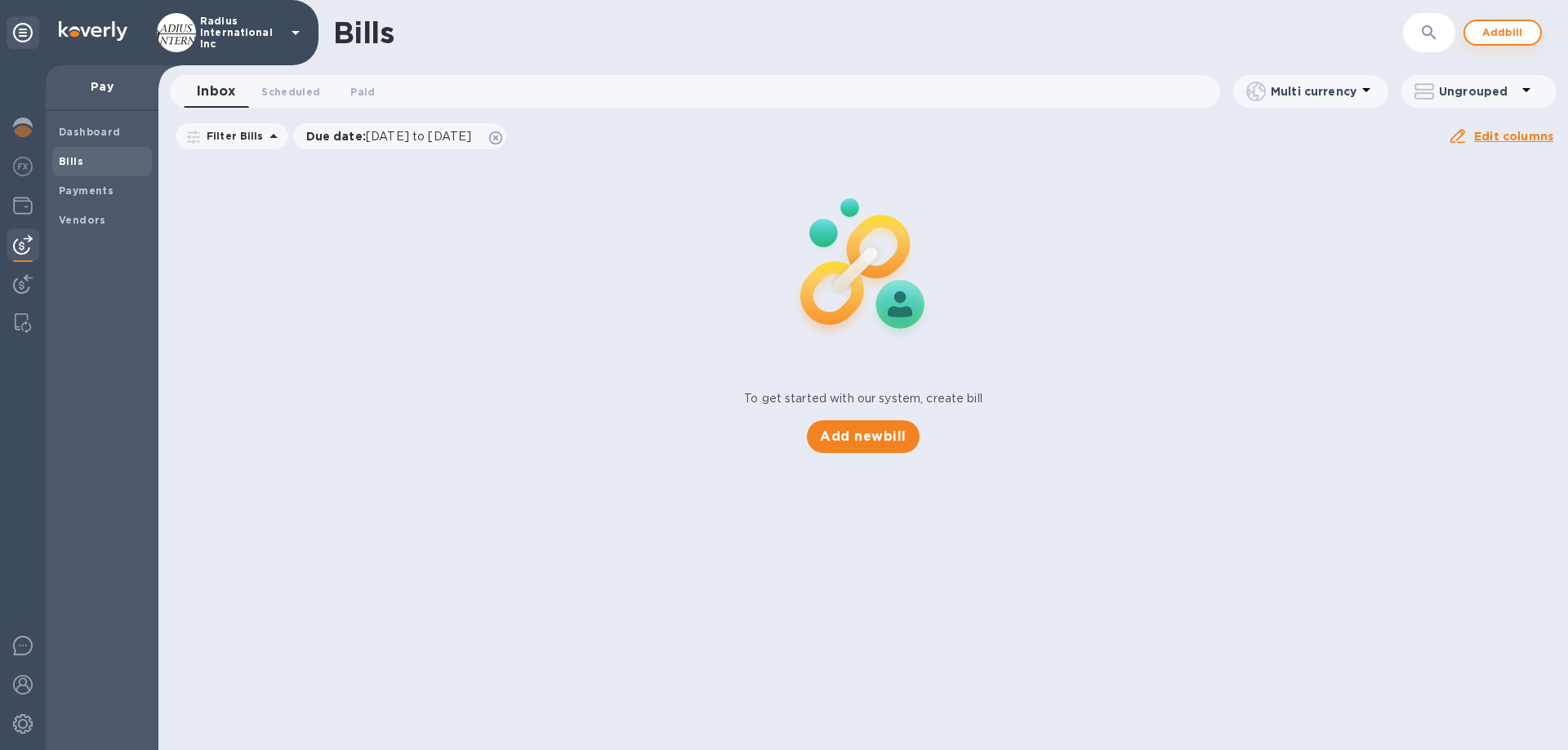
click at [1507, 36] on span "Add bill" at bounding box center [1502, 33] width 49 height 20
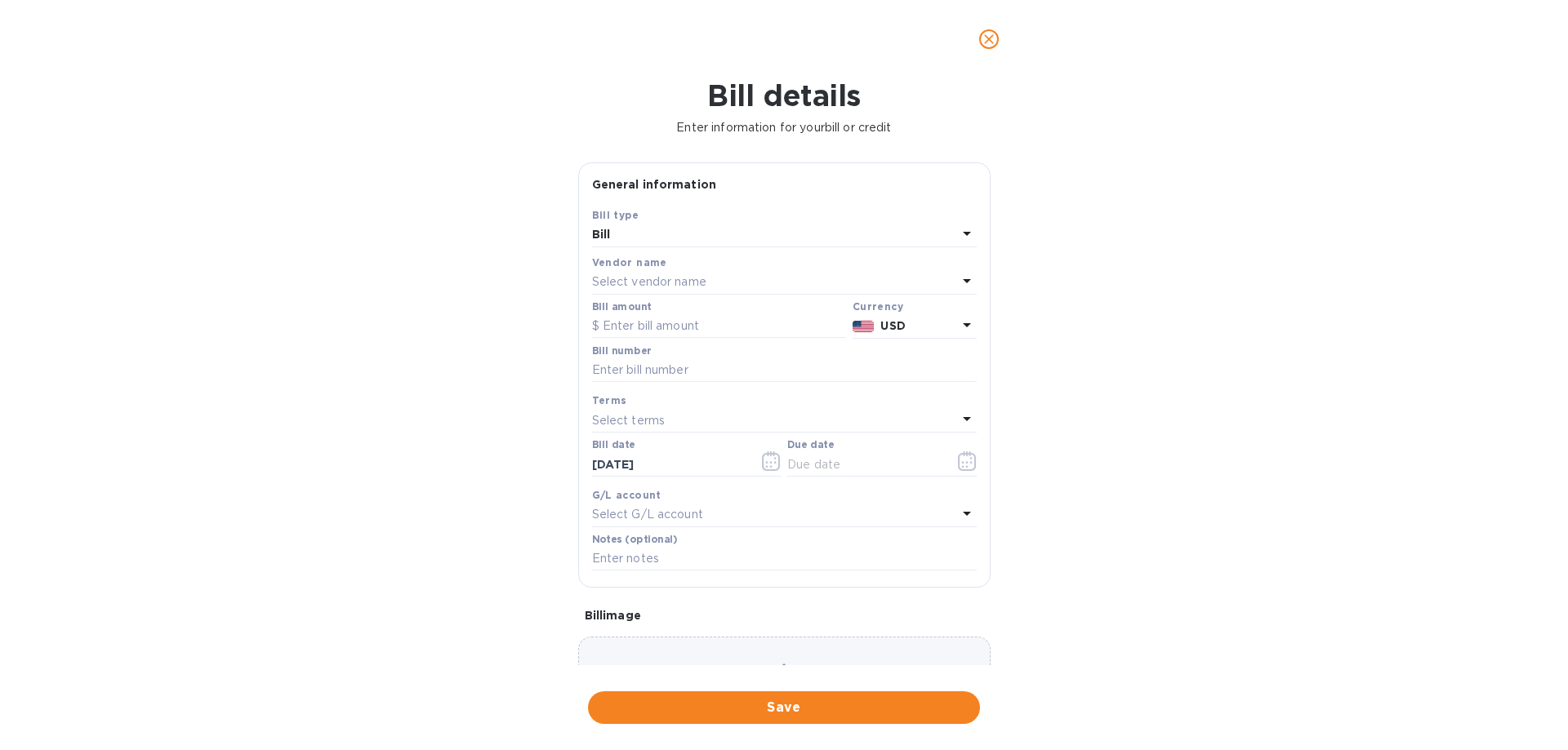
click at [683, 282] on p "Select vendor name" at bounding box center [649, 282] width 114 height 17
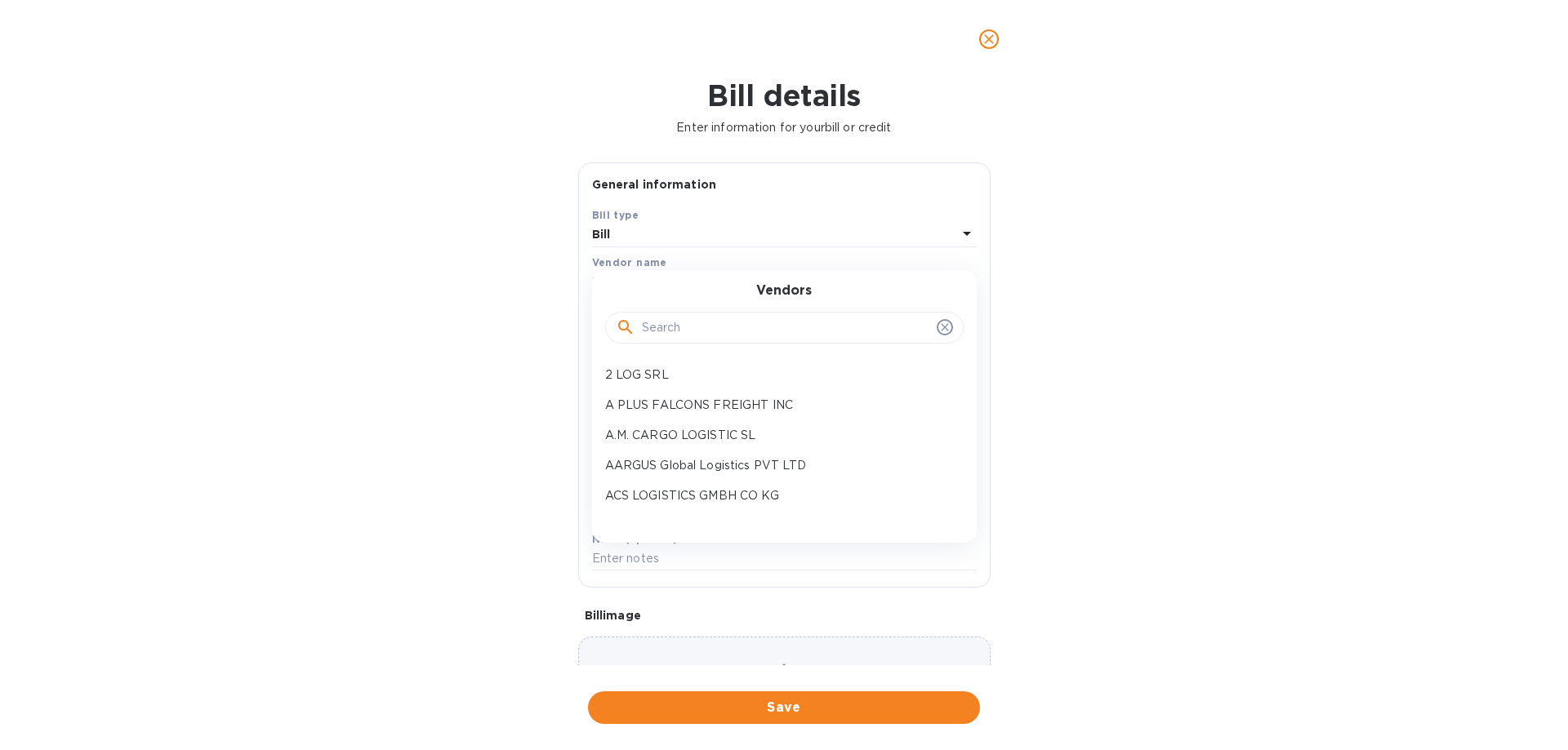
click at [715, 328] on input "text" at bounding box center [786, 328] width 289 height 25
type input "ecco"
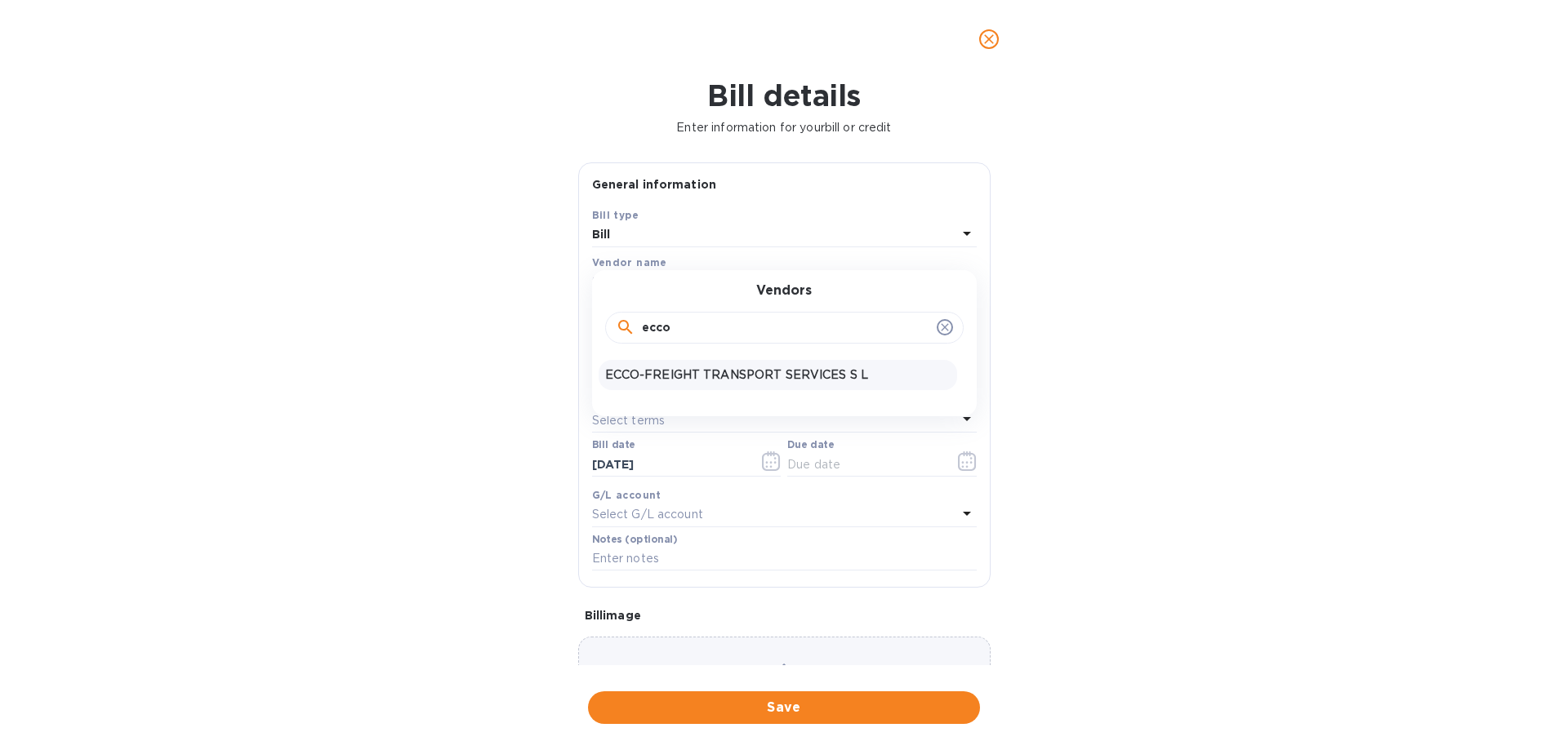
click at [699, 372] on p "ECCO-FREIGHT TRANSPORT SERVICES S L" at bounding box center [778, 375] width 346 height 17
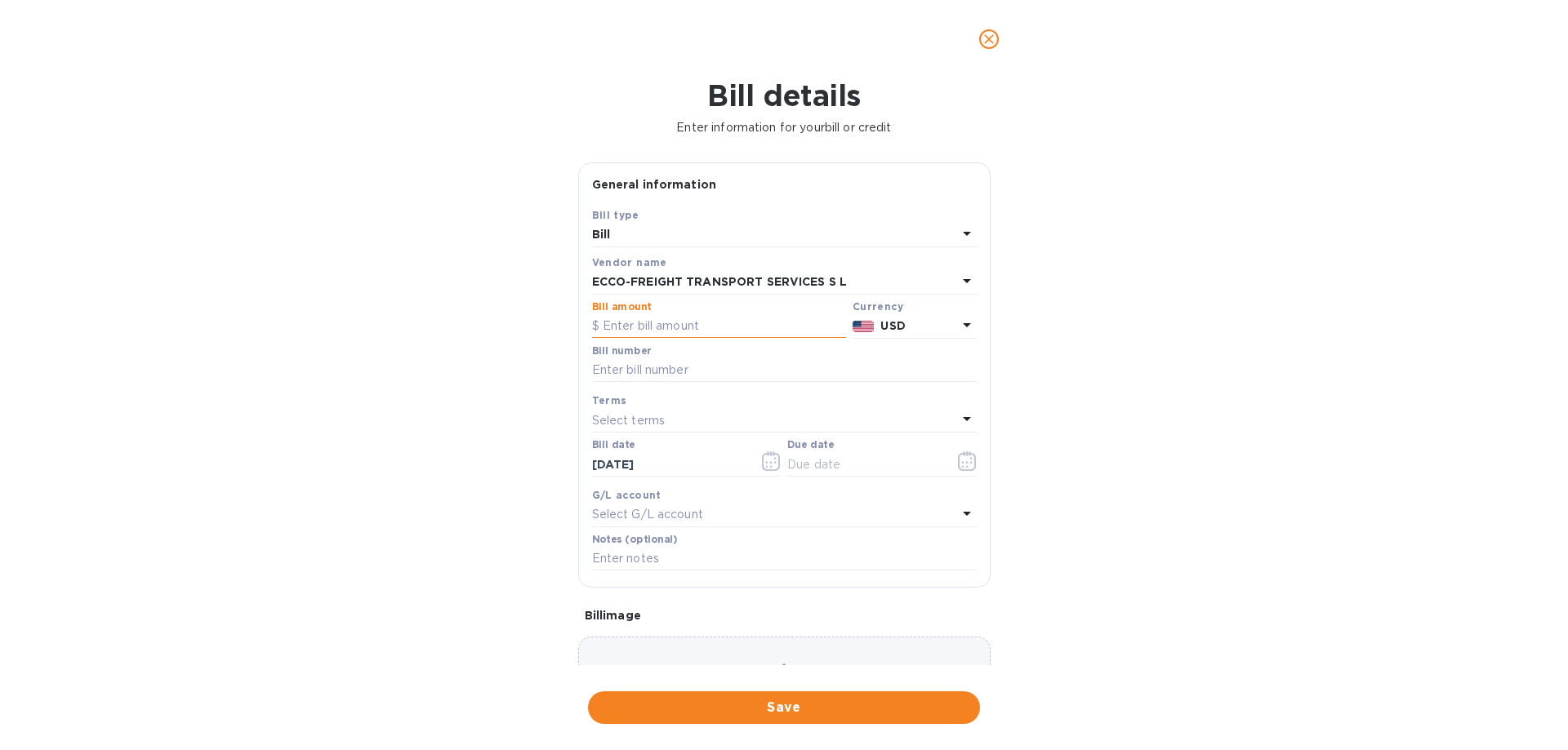
drag, startPoint x: 687, startPoint y: 326, endPoint x: 833, endPoint y: 321, distance: 146.1
click at [689, 325] on input "text" at bounding box center [719, 327] width 254 height 25
type input "27,914.75"
type input "USD SOA"
drag, startPoint x: 837, startPoint y: 464, endPoint x: 989, endPoint y: 462, distance: 152.0
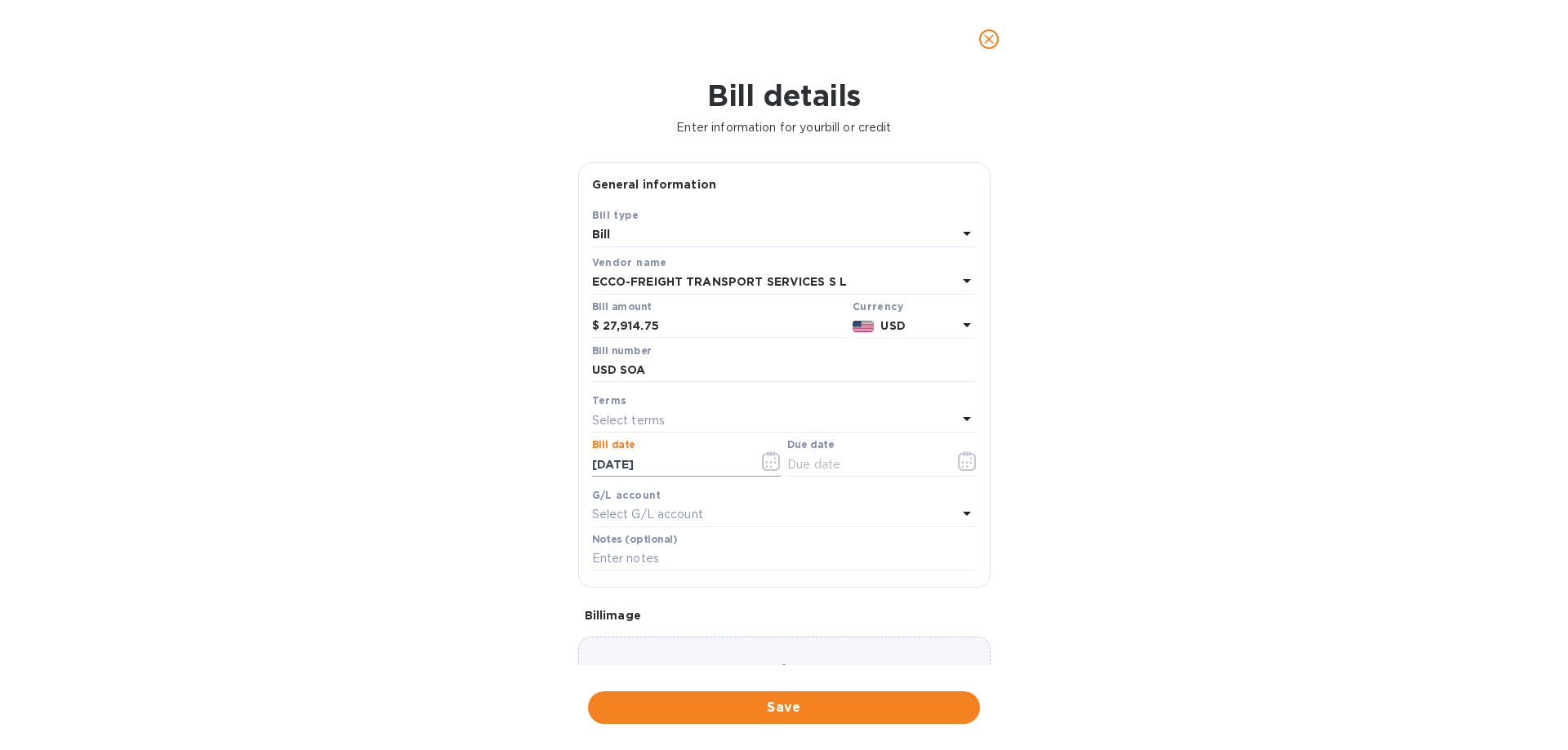
click at [837, 464] on input "text" at bounding box center [864, 465] width 154 height 25
click at [958, 460] on icon "button" at bounding box center [967, 462] width 19 height 20
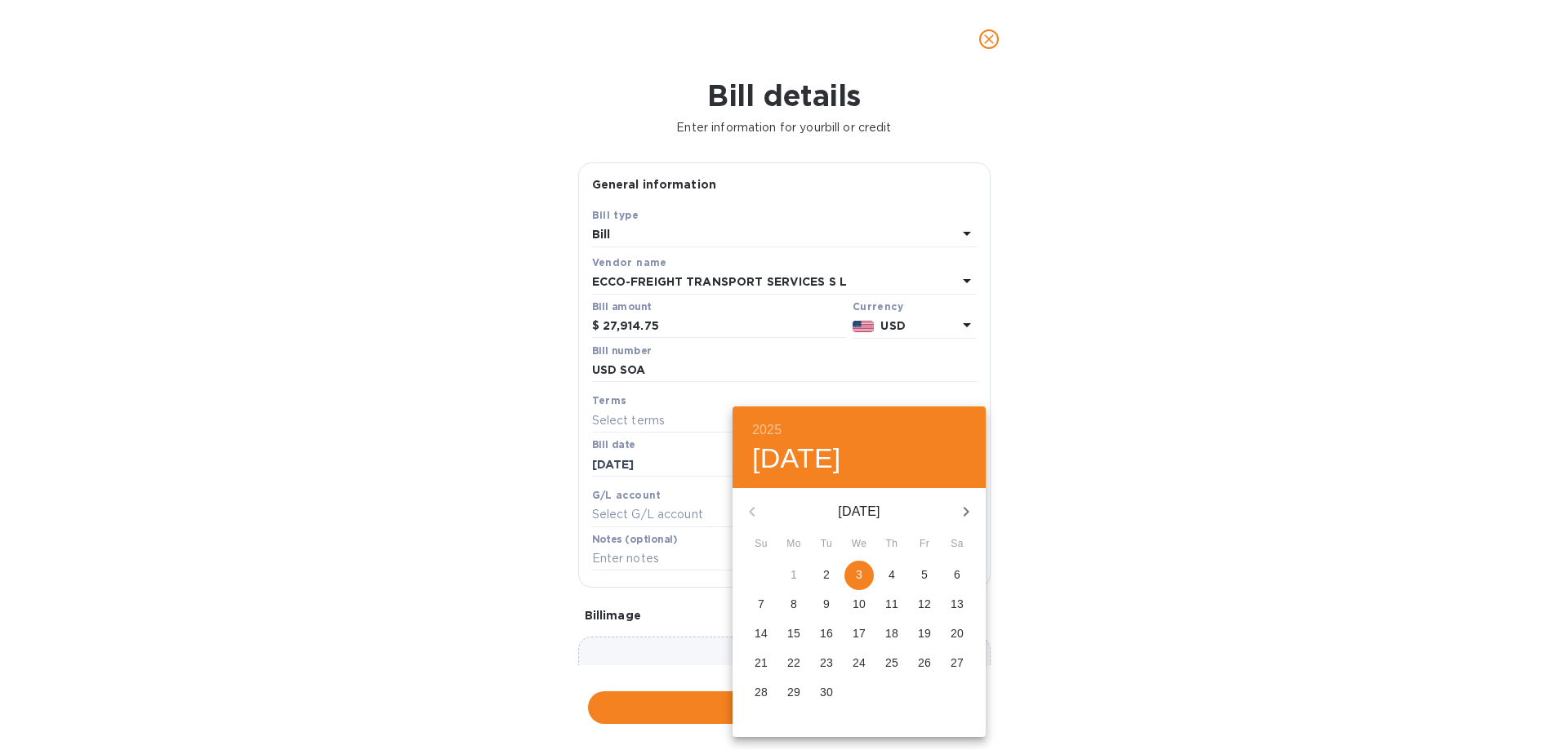
drag, startPoint x: 857, startPoint y: 571, endPoint x: 1193, endPoint y: 543, distance: 337.2
click at [857, 570] on p "3" at bounding box center [859, 574] width 7 height 17
type input "[DATE]"
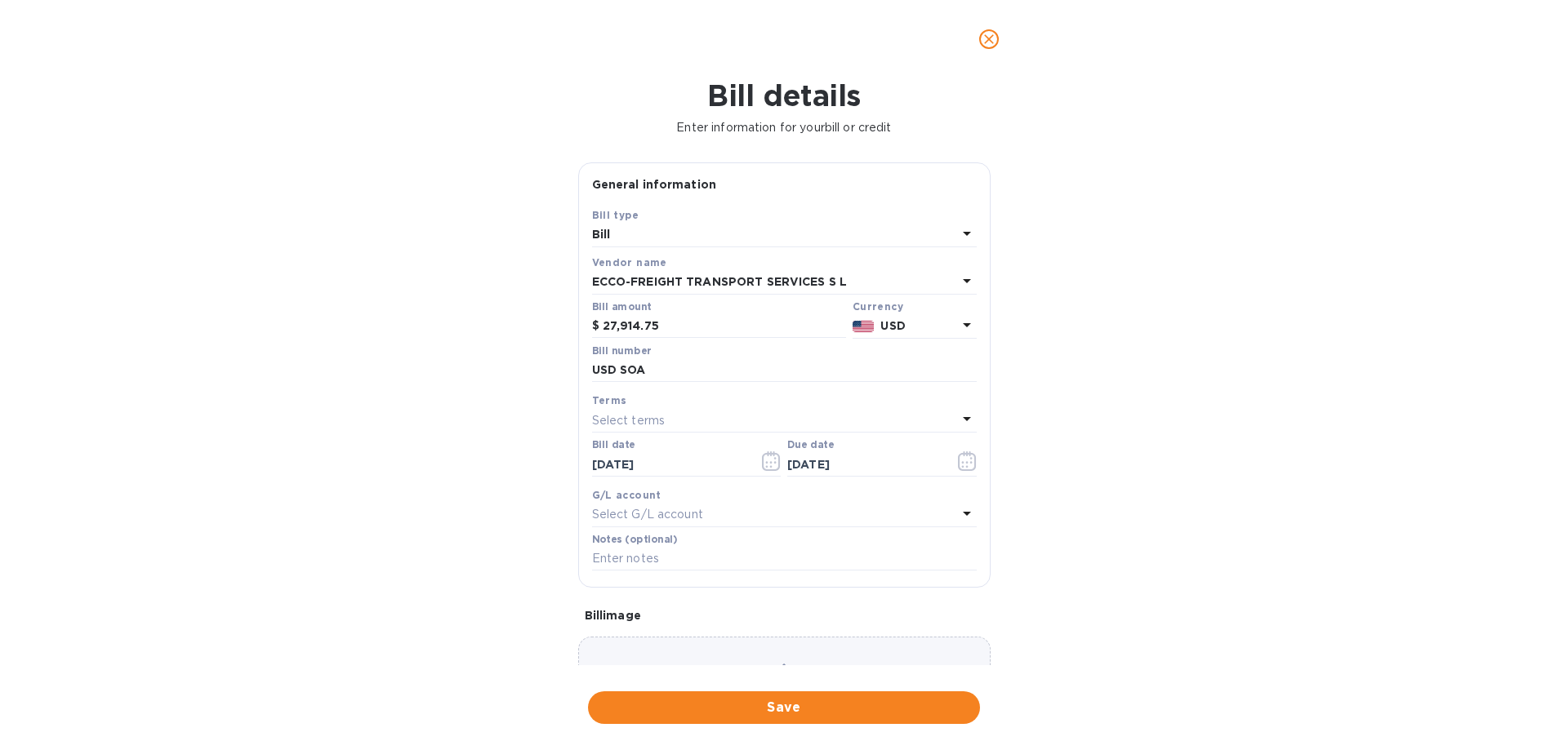
click at [1193, 541] on div "2025 Wed, Sep [DATE] Mo Tu We Th Fr Sa 31 1 2 3 4 5 6 7 8 9 10 11 12 13 14 15 1…" at bounding box center [784, 375] width 1568 height 750
drag, startPoint x: 852, startPoint y: 698, endPoint x: 887, endPoint y: 392, distance: 308.0
click at [853, 698] on span "Save" at bounding box center [784, 708] width 366 height 20
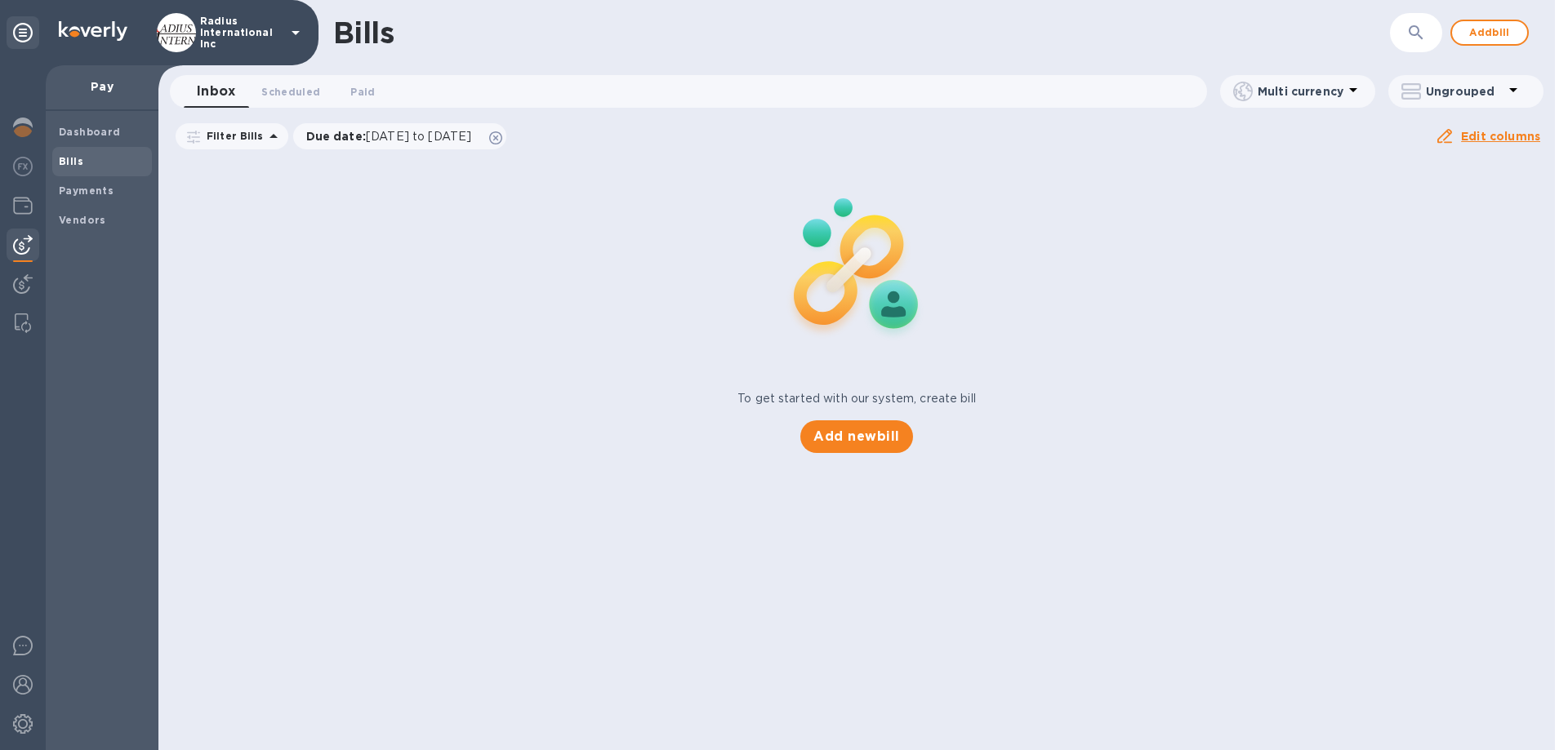
click at [93, 156] on span "Bills" at bounding box center [102, 162] width 86 height 17
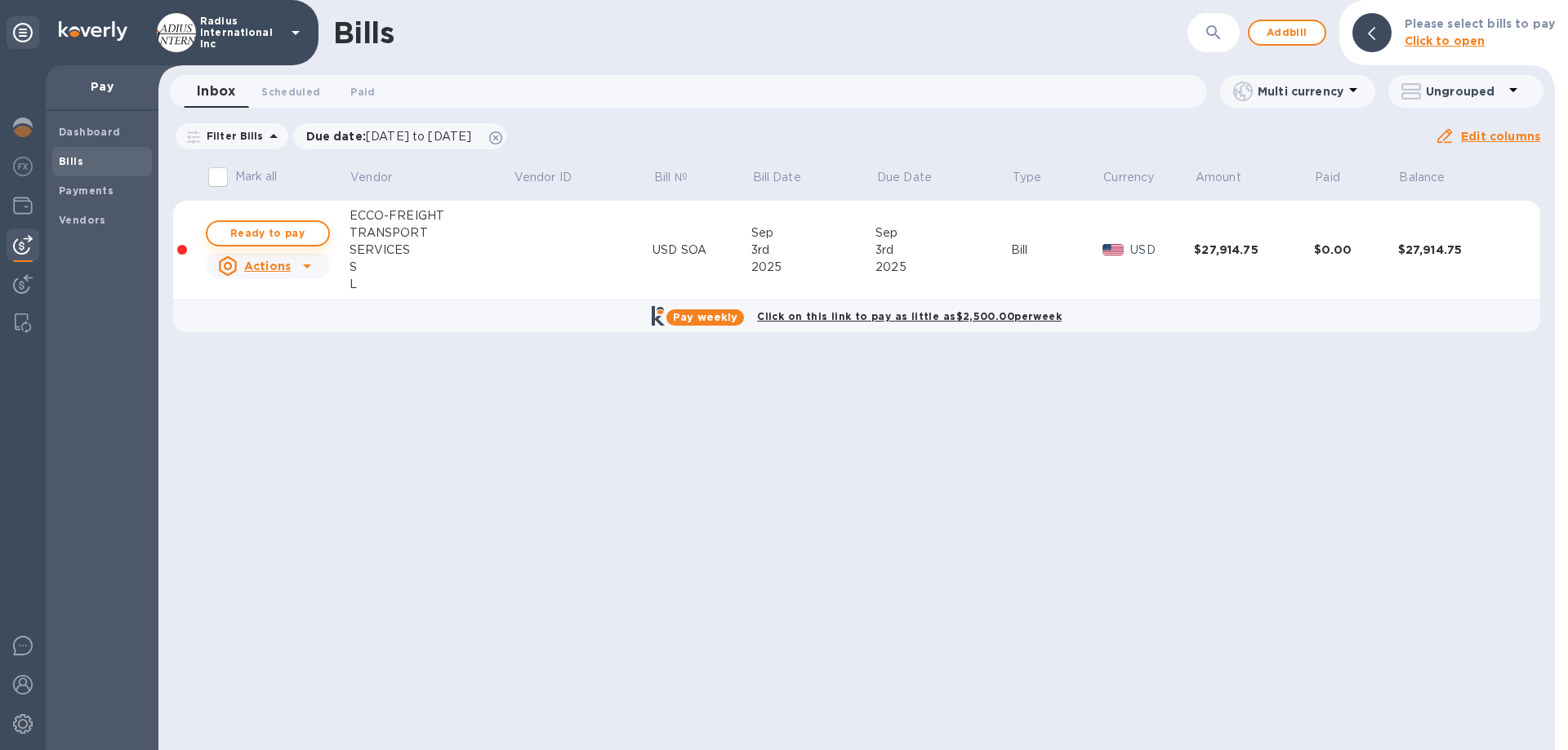
click at [279, 229] on span "Ready to pay" at bounding box center [268, 234] width 95 height 20
checkbox input "true"
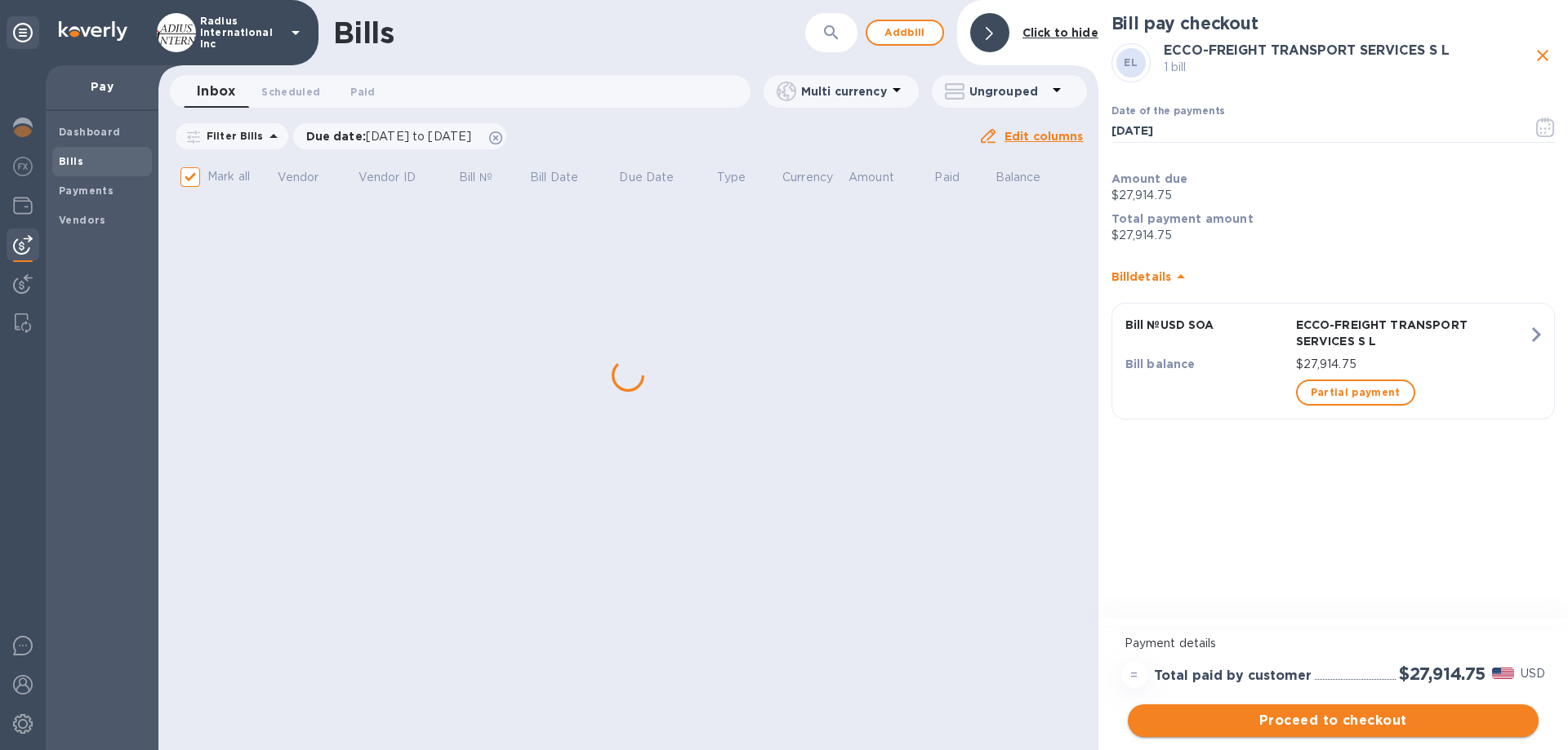
click at [1327, 713] on span "Proceed to checkout" at bounding box center [1333, 721] width 385 height 20
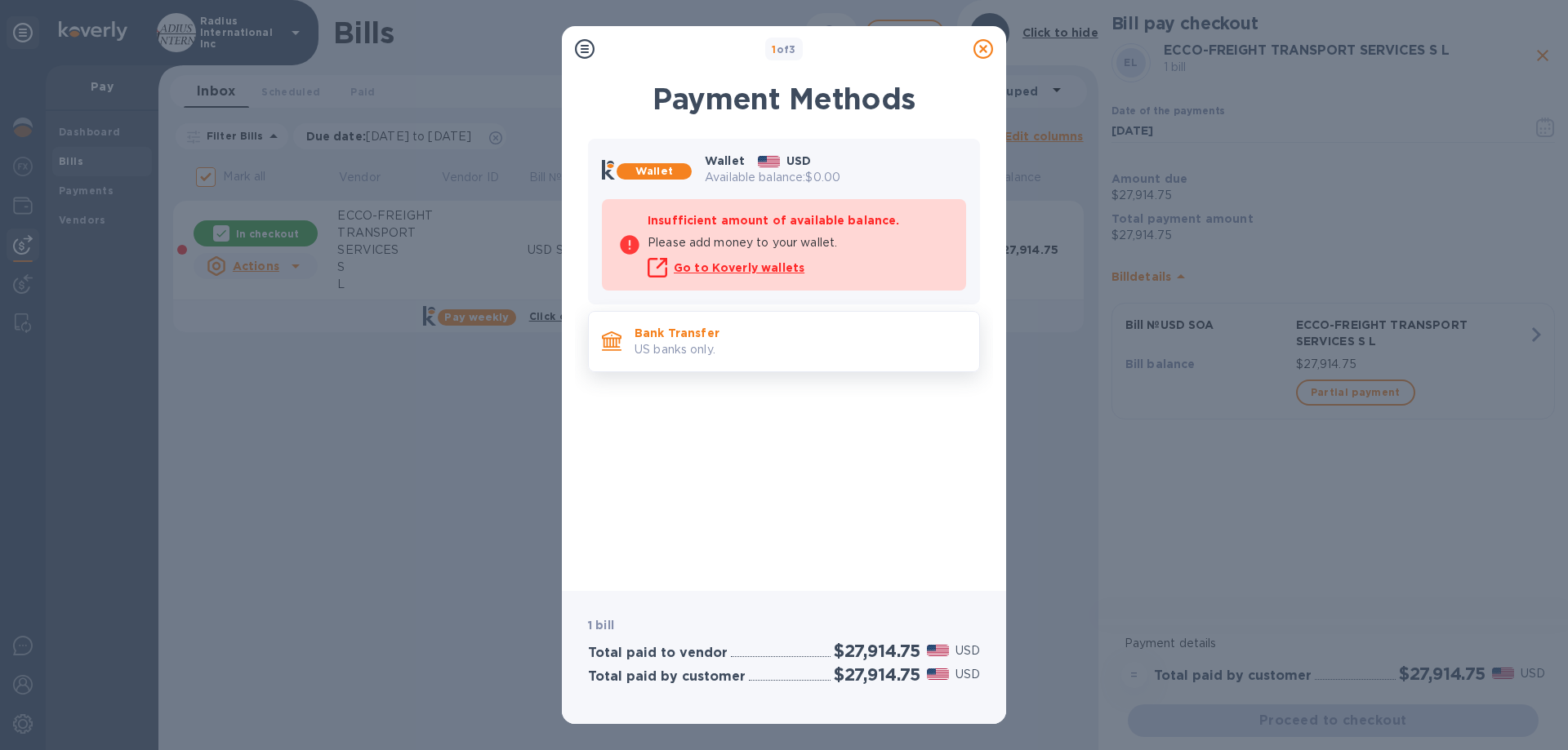
click at [762, 338] on p "Bank Transfer" at bounding box center [800, 333] width 332 height 17
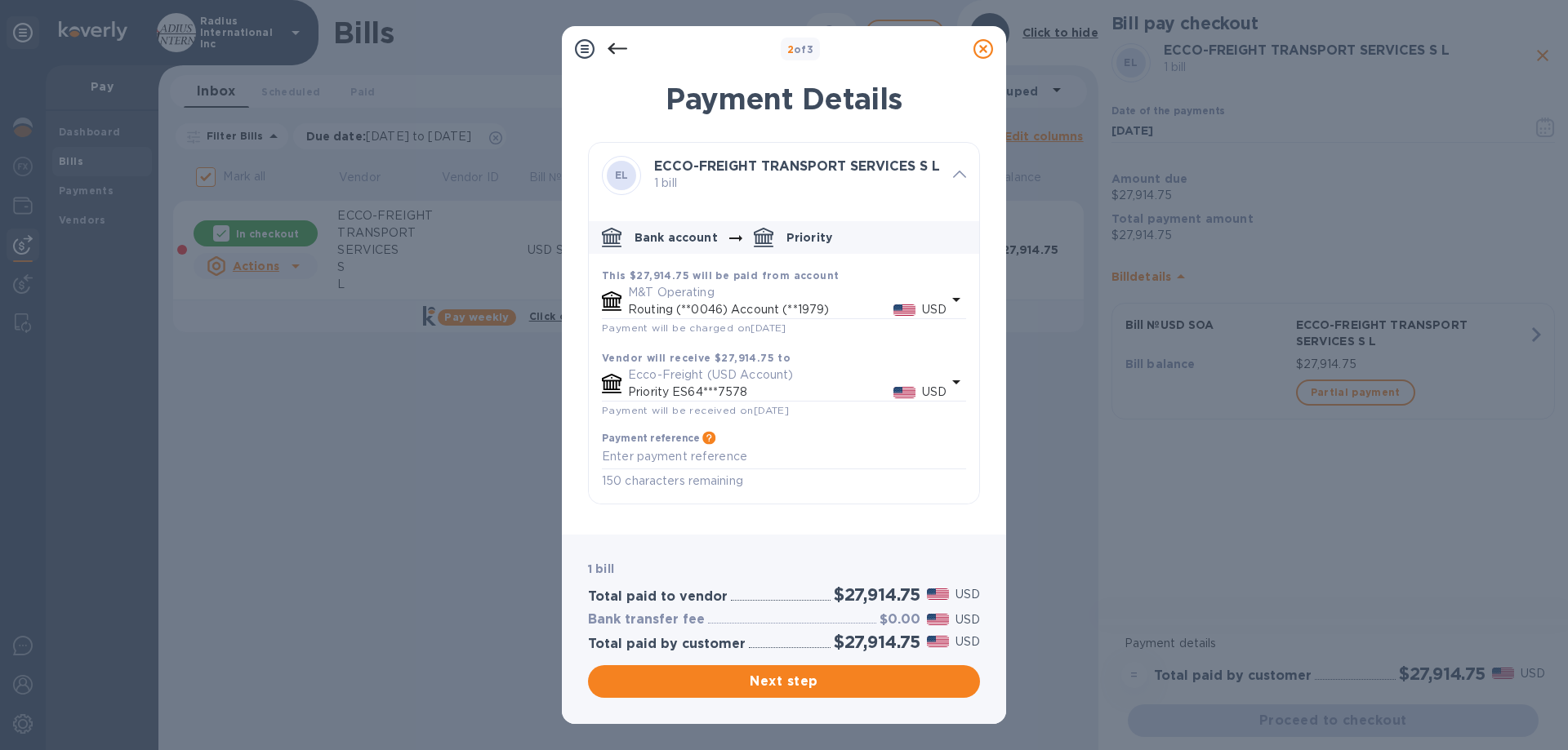
drag, startPoint x: 842, startPoint y: 675, endPoint x: 878, endPoint y: 520, distance: 159.1
click at [842, 672] on span "Next step" at bounding box center [784, 681] width 366 height 20
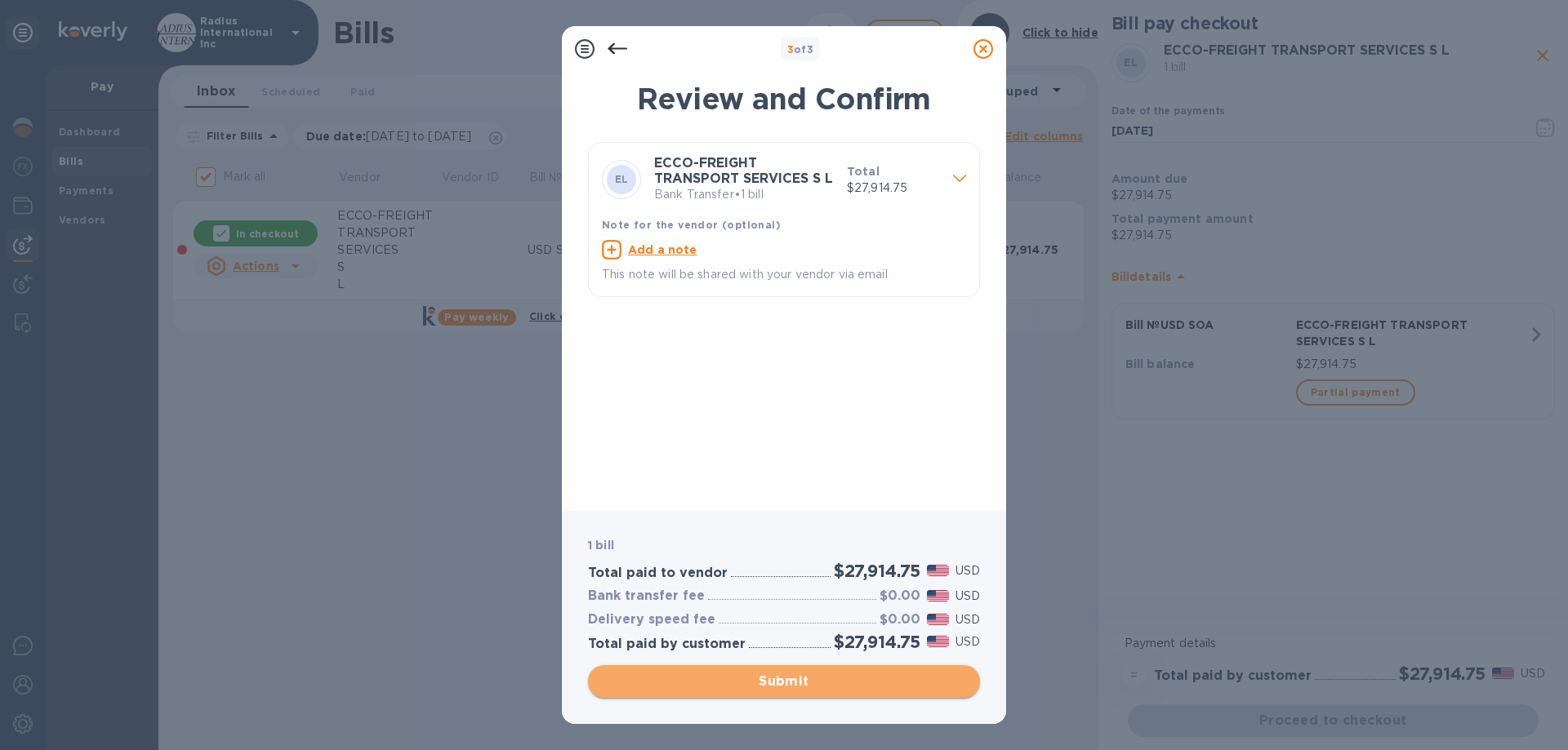
drag, startPoint x: 788, startPoint y: 675, endPoint x: 904, endPoint y: 427, distance: 273.8
click at [789, 675] on span "Submit" at bounding box center [784, 681] width 366 height 20
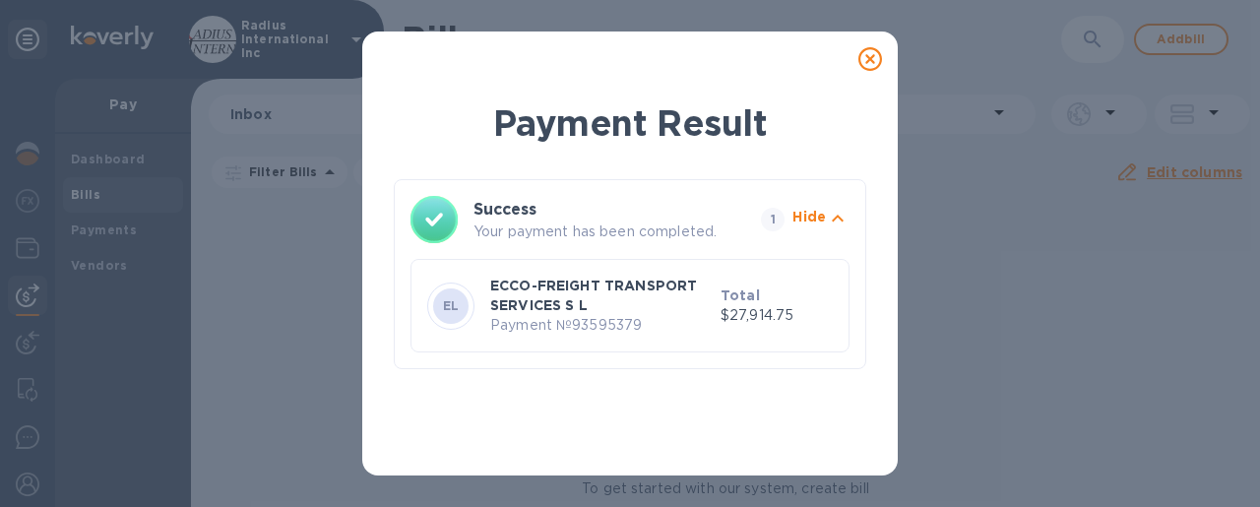
drag, startPoint x: 865, startPoint y: 58, endPoint x: 1118, endPoint y: 0, distance: 259.6
click at [866, 58] on icon at bounding box center [871, 59] width 24 height 24
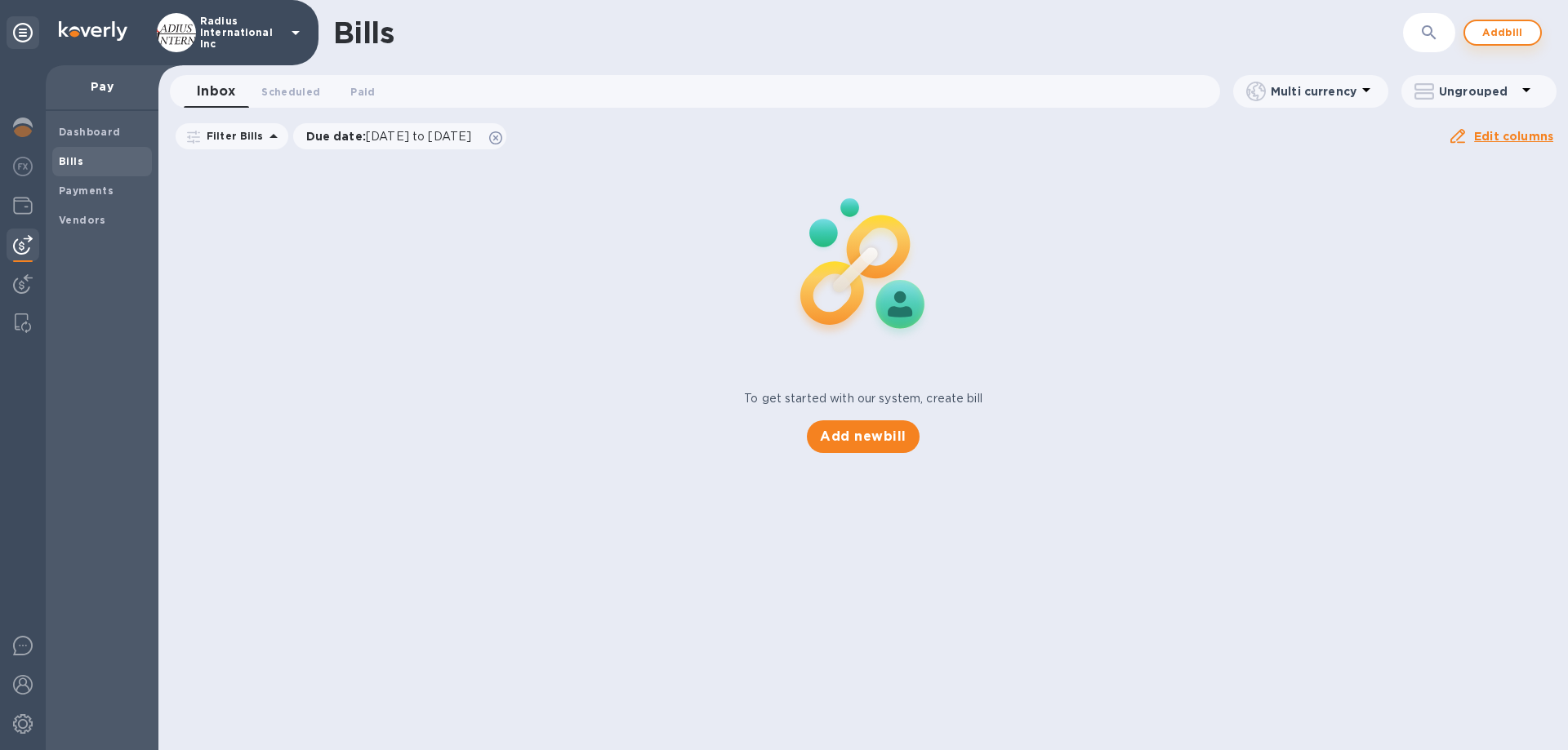
click at [1481, 30] on span "Add bill" at bounding box center [1502, 33] width 49 height 20
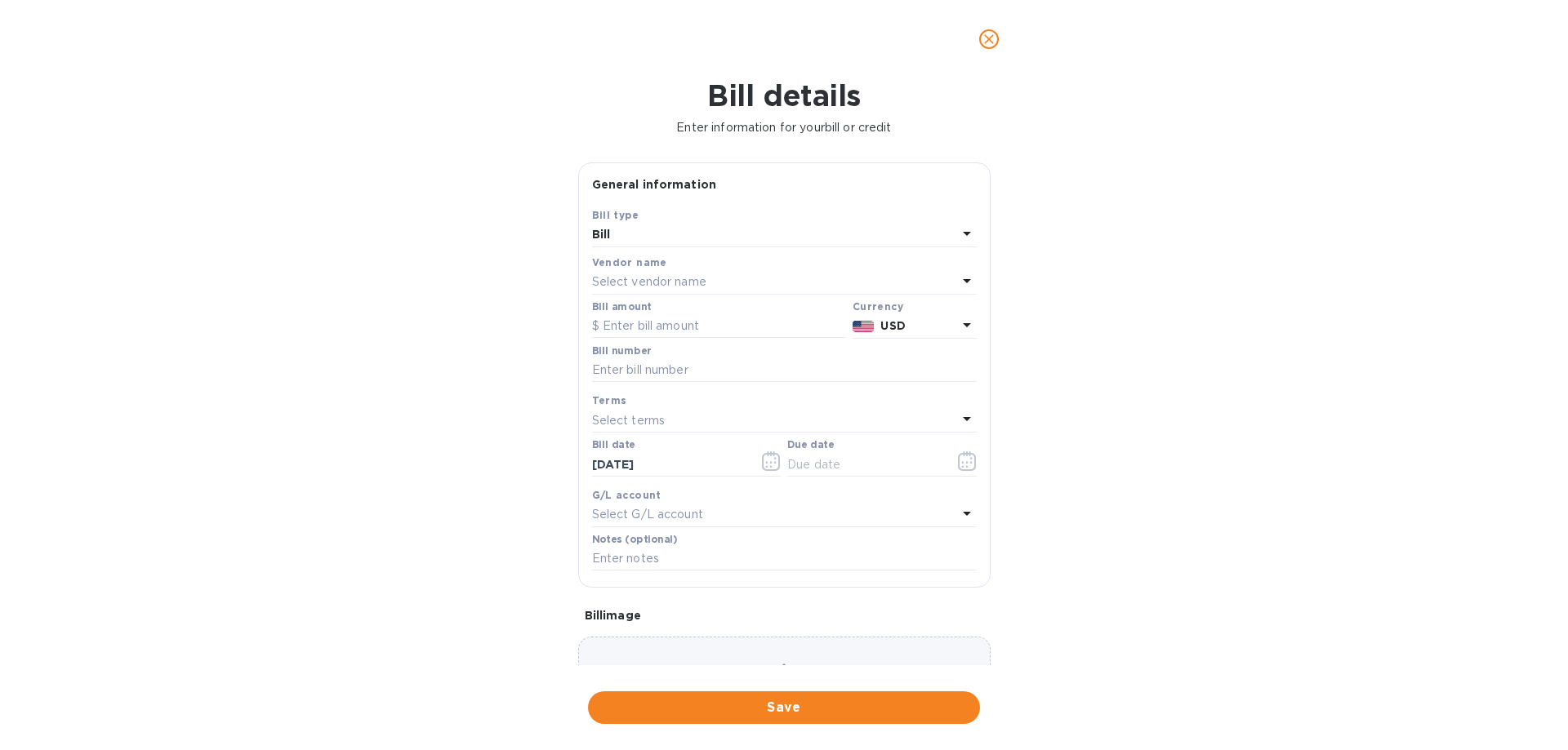
click at [739, 275] on div "Select vendor name" at bounding box center [774, 283] width 365 height 23
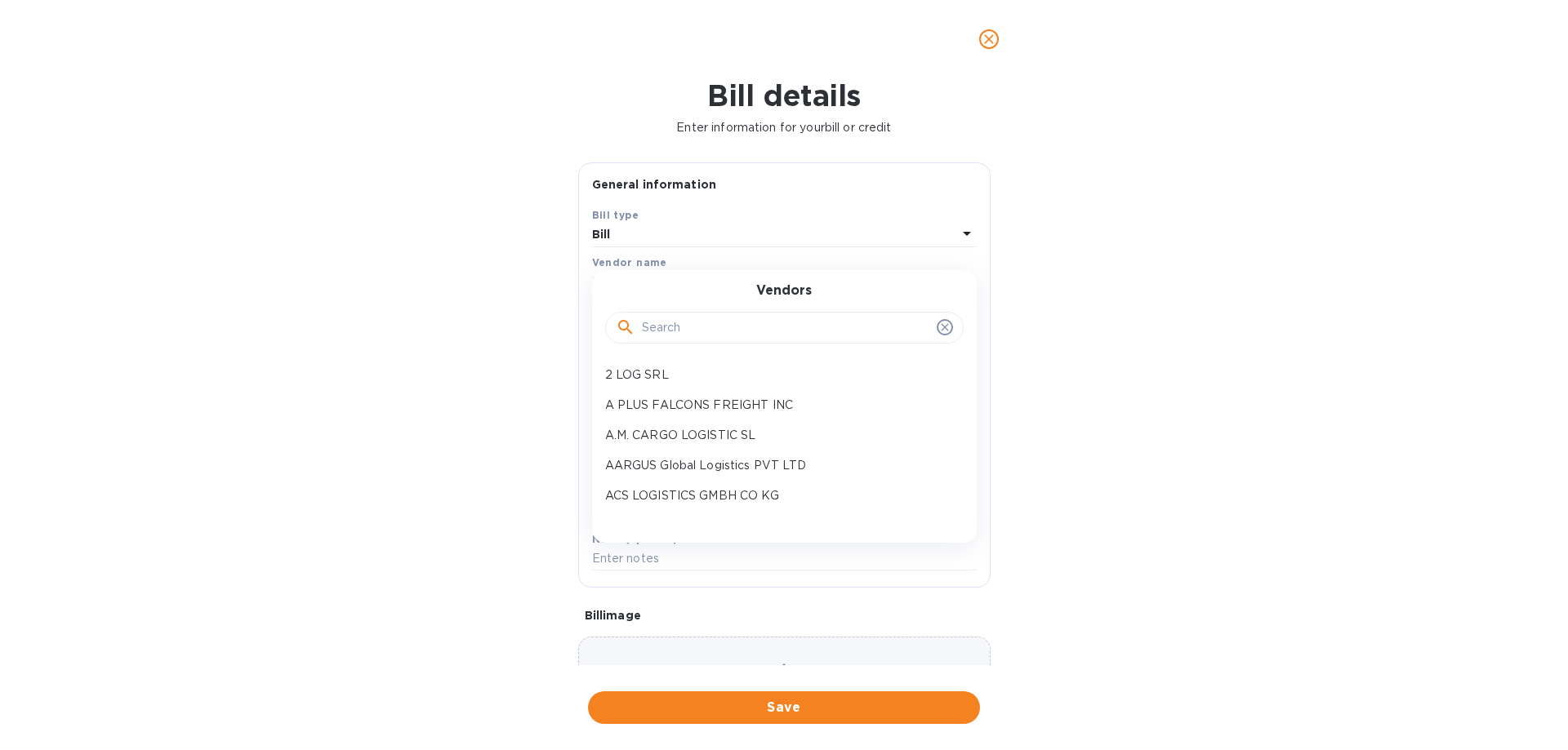
drag, startPoint x: 724, startPoint y: 322, endPoint x: 706, endPoint y: 313, distance: 20.1
click at [728, 321] on input "text" at bounding box center [786, 328] width 289 height 25
type input "spedy"
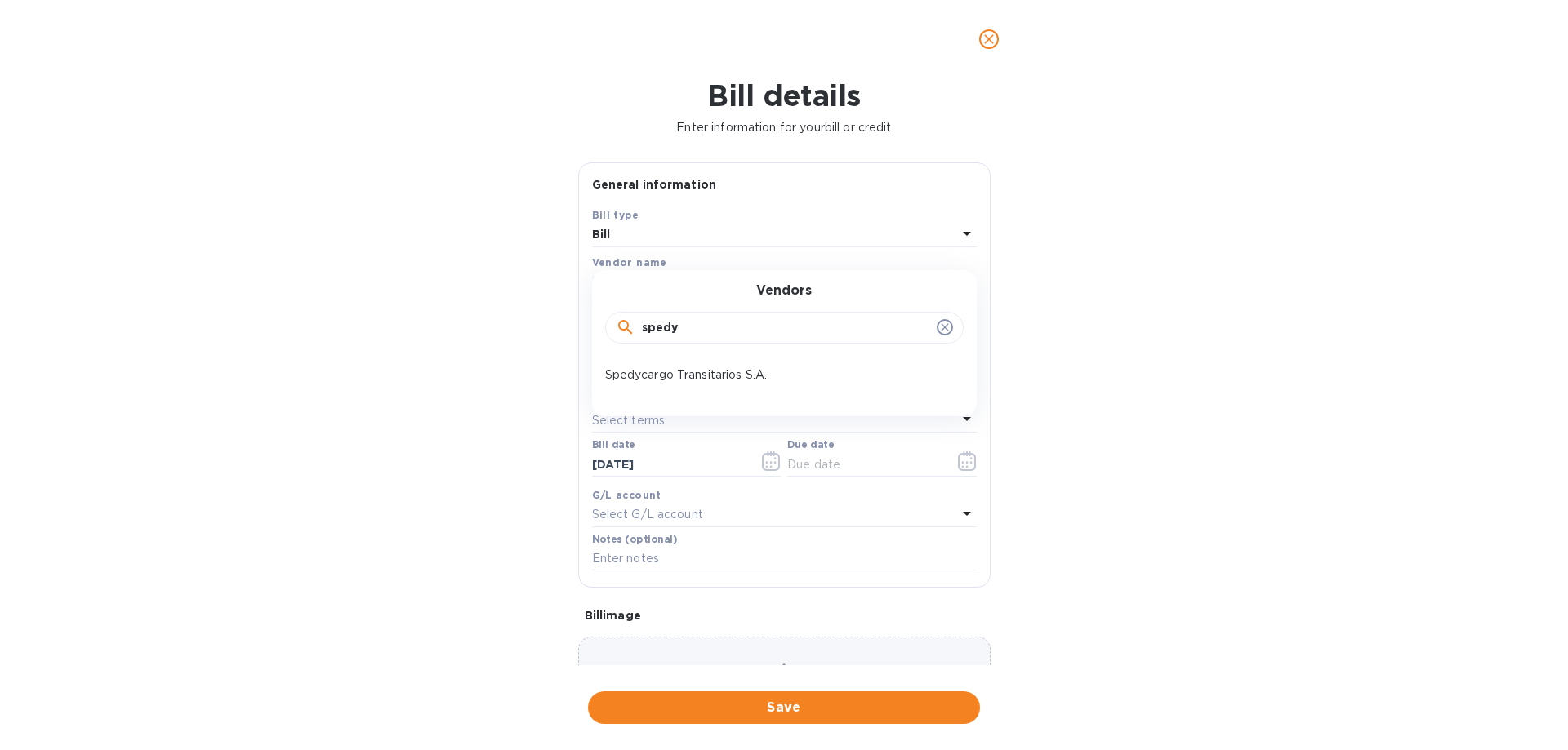
click at [688, 371] on p "Spedycargo Transitarios S.A." at bounding box center [778, 375] width 346 height 17
click at [899, 331] on b "USD" at bounding box center [892, 326] width 25 height 13
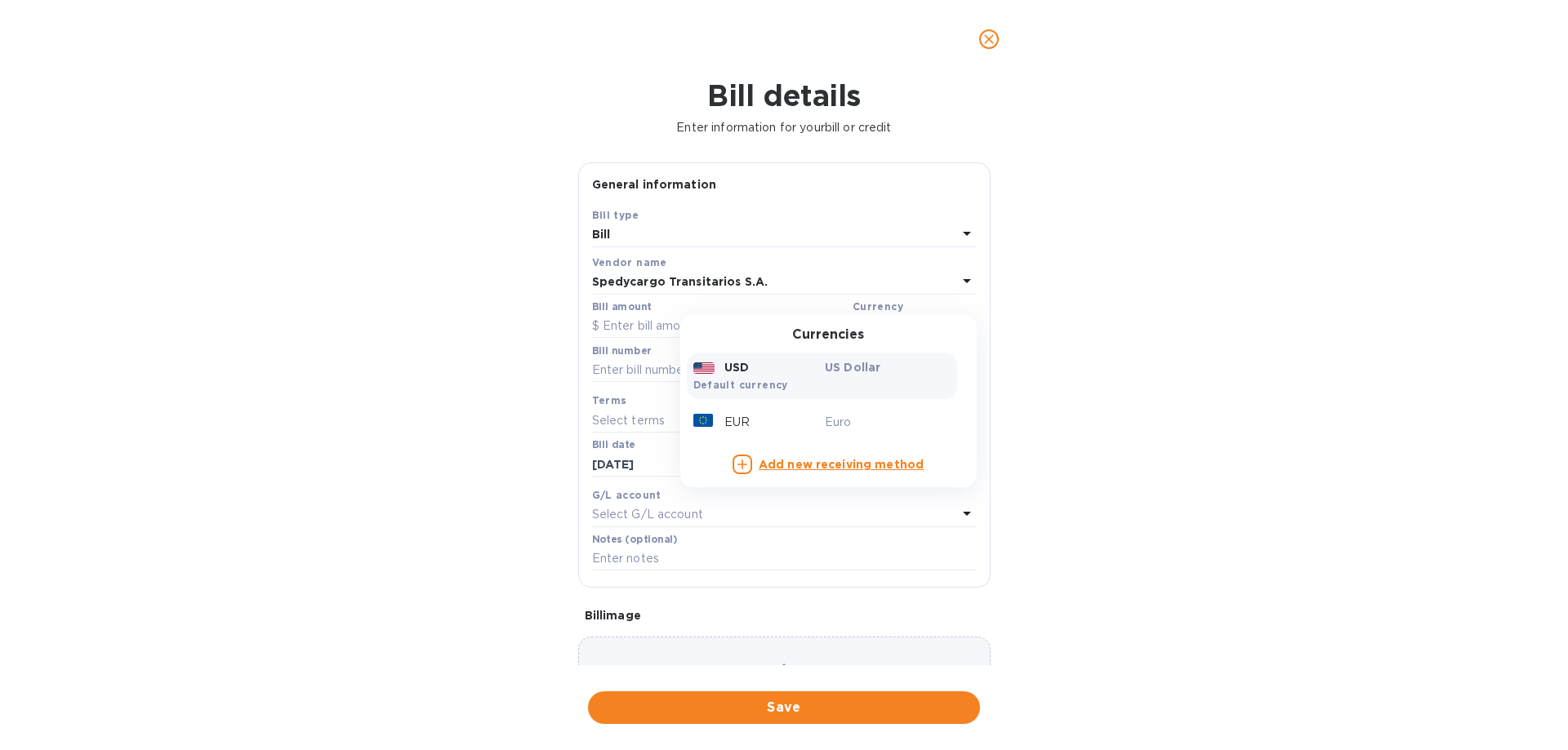
click at [1163, 314] on div "Bill details Enter information for your bill or credit General information Save…" at bounding box center [784, 414] width 1568 height 671
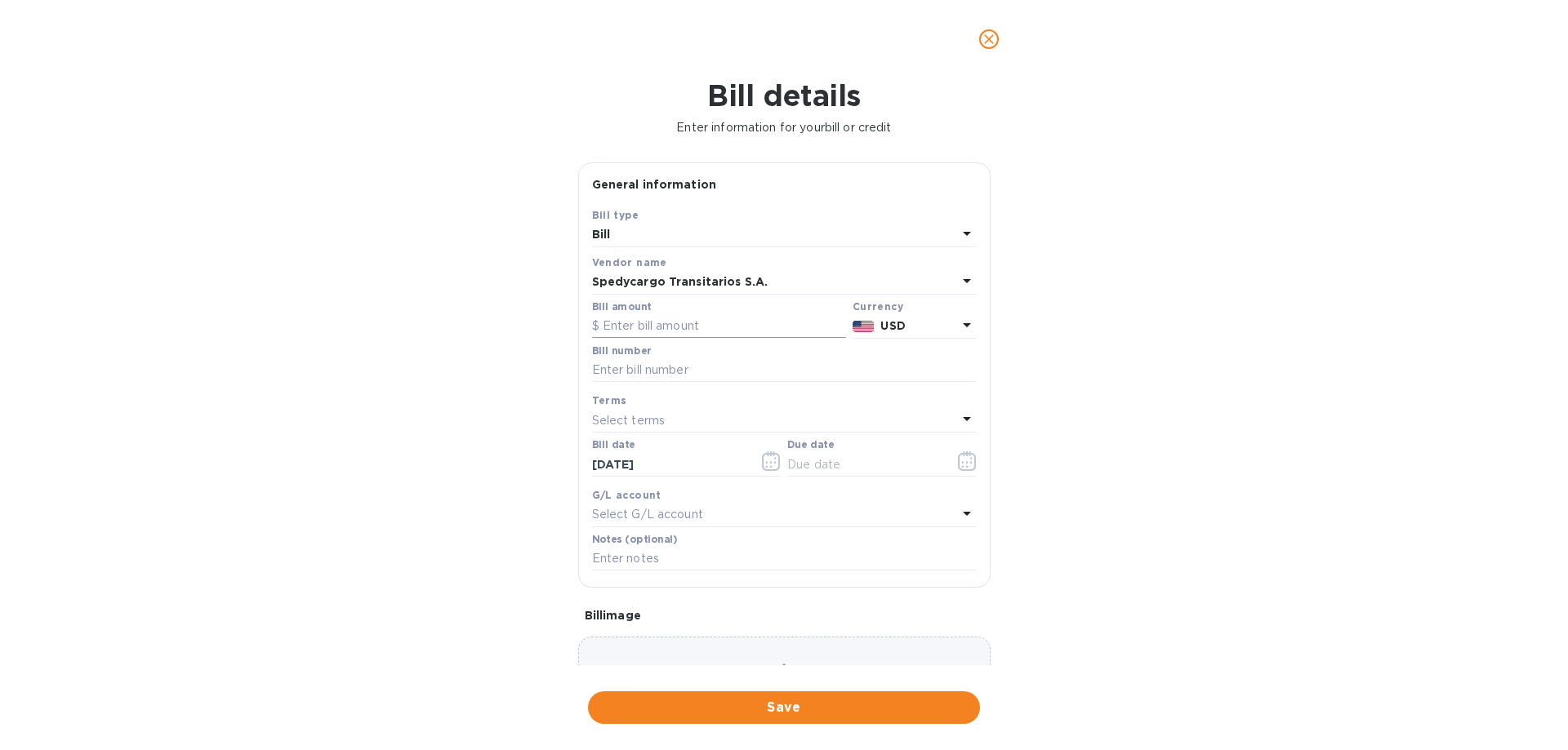
click at [765, 322] on input "text" at bounding box center [719, 327] width 254 height 25
click at [1329, 225] on div "Bill details Enter information for your bill or credit General information Save…" at bounding box center [784, 414] width 1568 height 671
